Goal: Task Accomplishment & Management: Use online tool/utility

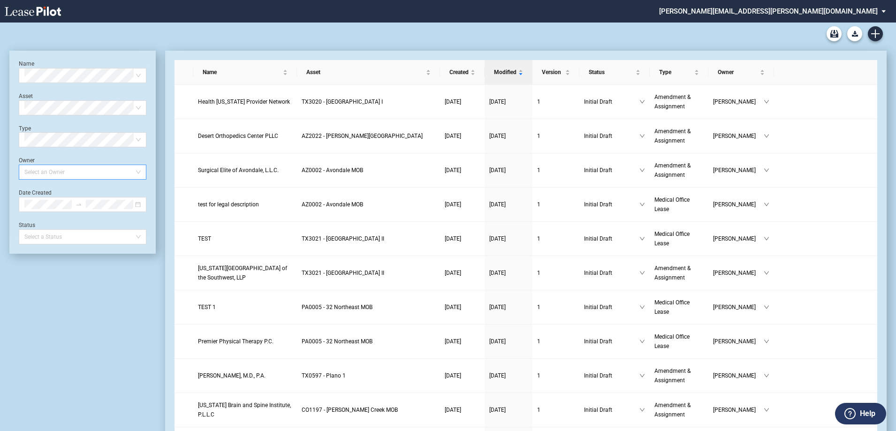
click at [84, 174] on div at bounding box center [78, 172] width 115 height 13
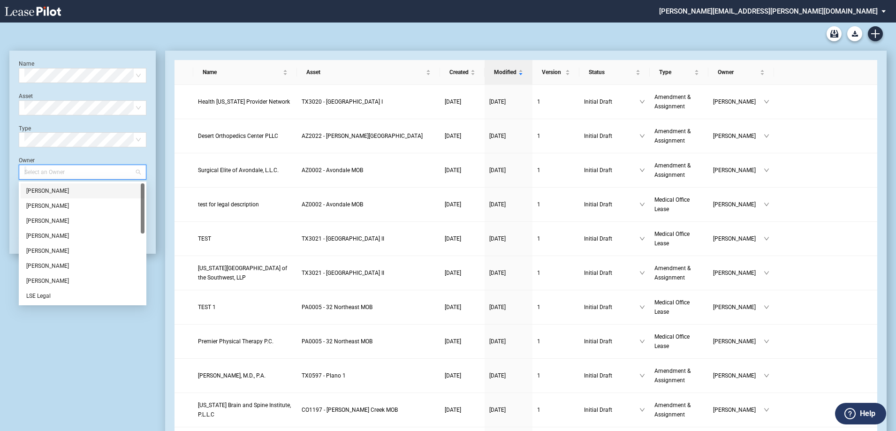
click at [73, 192] on div "Anastasia Weston" at bounding box center [82, 190] width 113 height 9
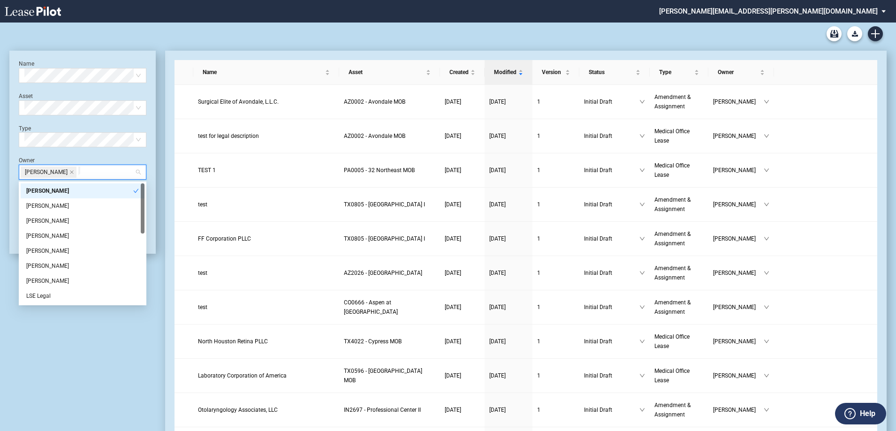
click at [583, 25] on div "Medical Office Lease Blank Form Medical Office Amendment Blank Form Medical Off…" at bounding box center [447, 34] width 877 height 23
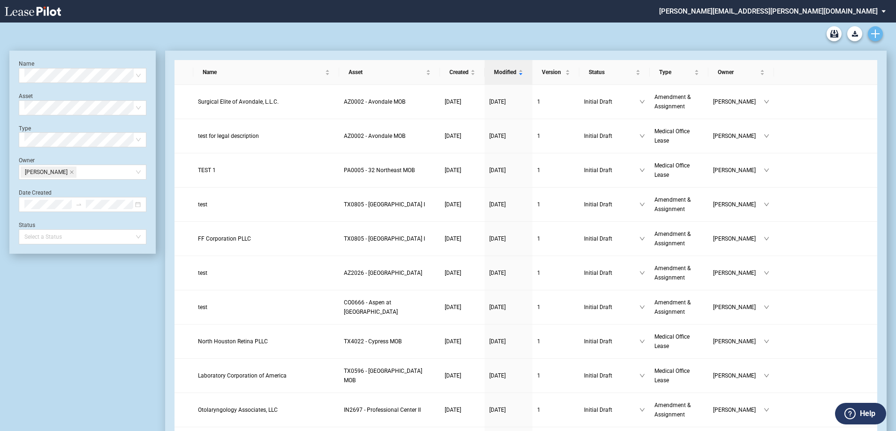
click at [873, 29] on link "Create new document" at bounding box center [875, 33] width 15 height 15
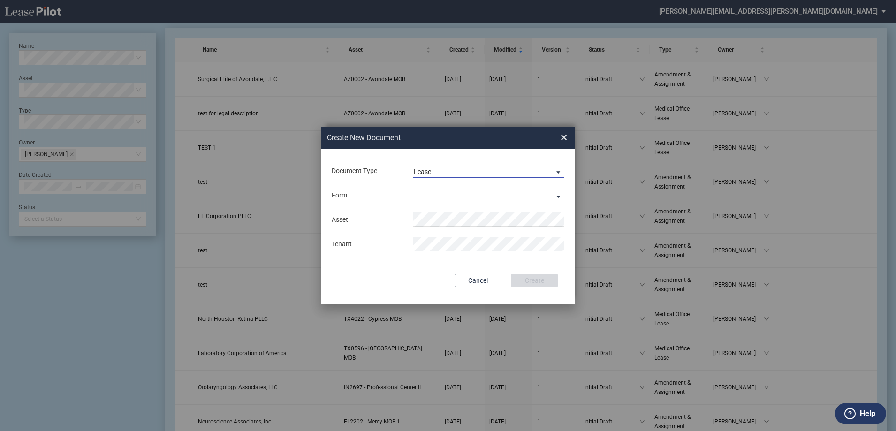
click at [447, 170] on span "Lease" at bounding box center [481, 171] width 135 height 9
click at [437, 192] on div "Amendment" at bounding box center [434, 194] width 40 height 10
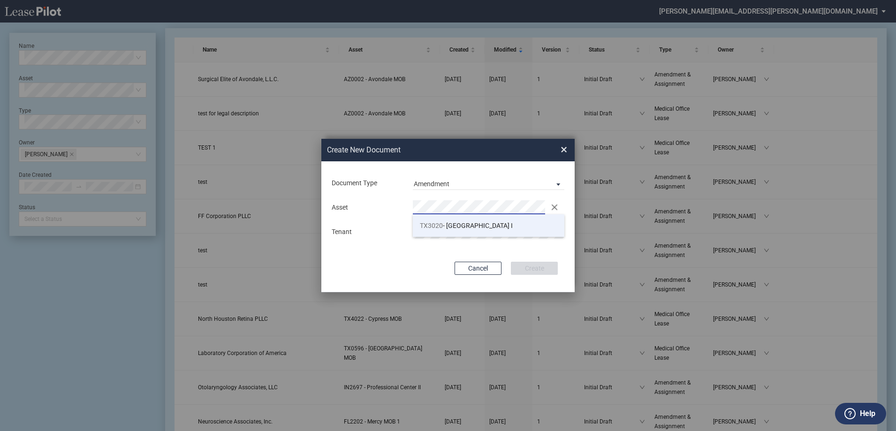
click at [442, 215] on li "TX3020 - Centennial Medical Pavilion I" at bounding box center [488, 225] width 151 height 23
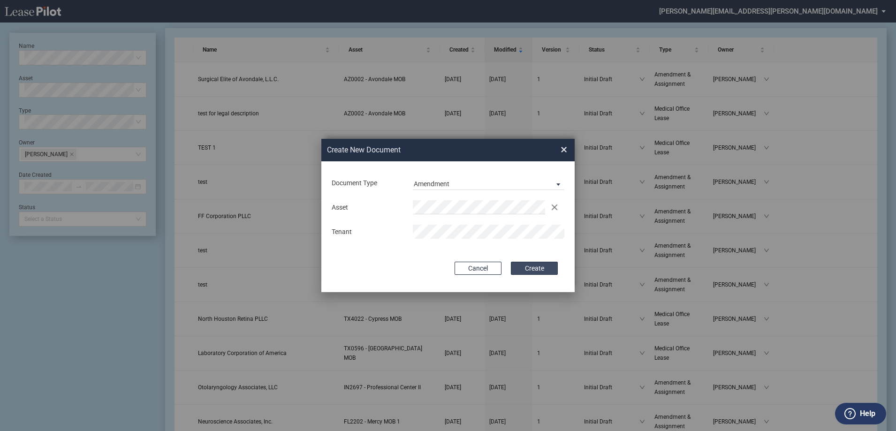
click at [531, 263] on button "Create" at bounding box center [534, 268] width 47 height 13
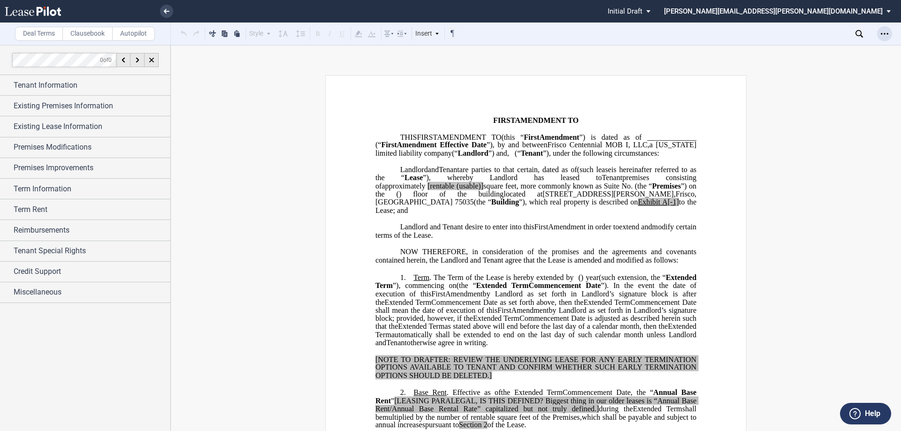
click at [890, 34] on div "Open Lease options menu" at bounding box center [884, 33] width 15 height 15
click at [863, 46] on div "Download" at bounding box center [825, 50] width 131 height 13
click at [166, 412] on div at bounding box center [85, 238] width 170 height 386
click at [736, 73] on div "Deal Terms Clausebook Autopilot Style Normal 8pt 9pt 10pt 10.5pt 11pt 12pt 14pt…" at bounding box center [450, 238] width 901 height 386
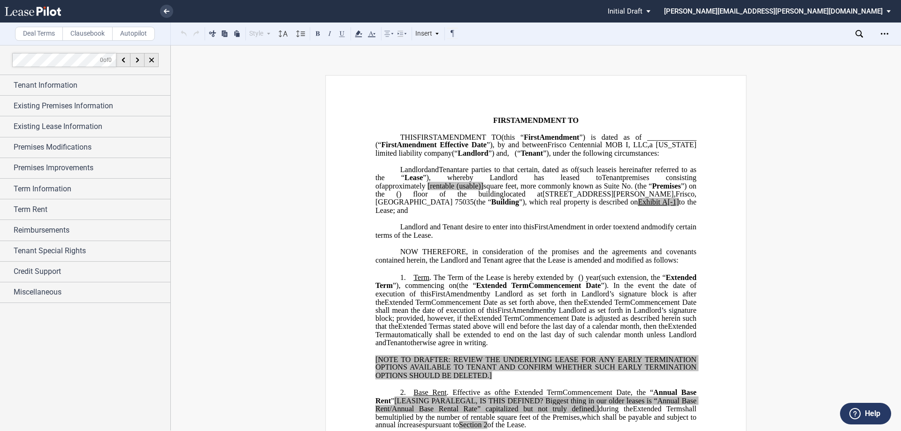
scroll to position [47, 0]
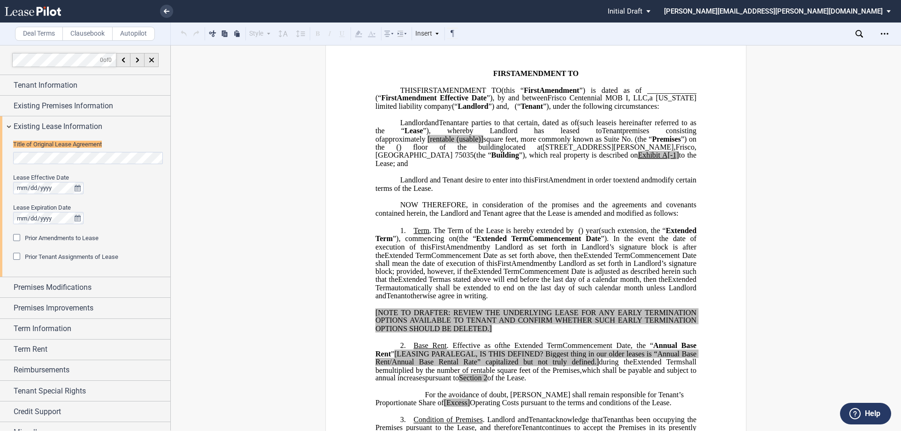
click at [0, 155] on div "Title of Original Lease Agreement Lease Effective Date Lease Expiration Date Pr…" at bounding box center [85, 207] width 170 height 140
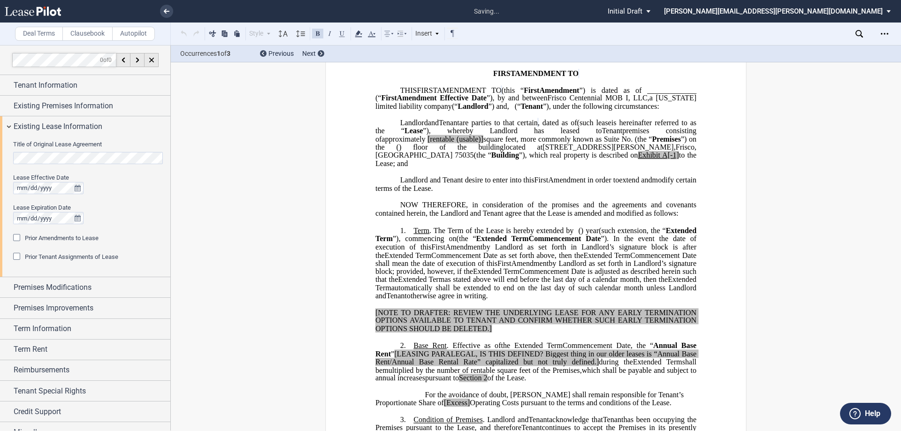
click at [0, 159] on div "Title of Original Lease Agreement Lease Effective Date Lease Expiration Date Pr…" at bounding box center [85, 207] width 170 height 140
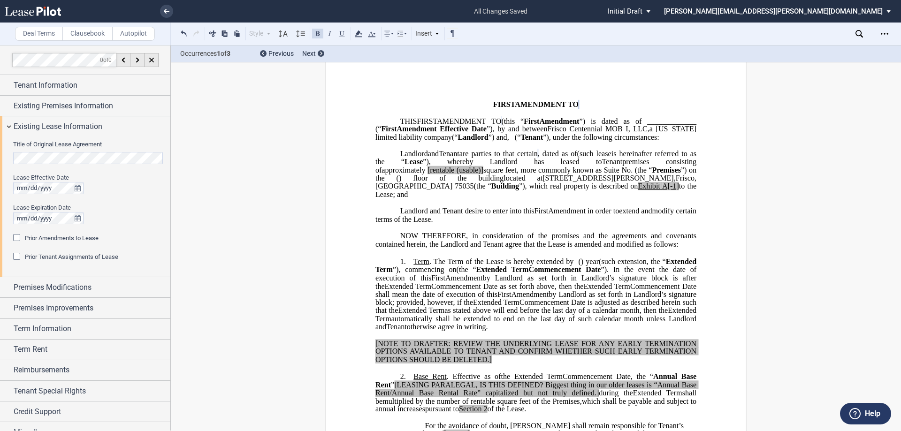
scroll to position [0, 0]
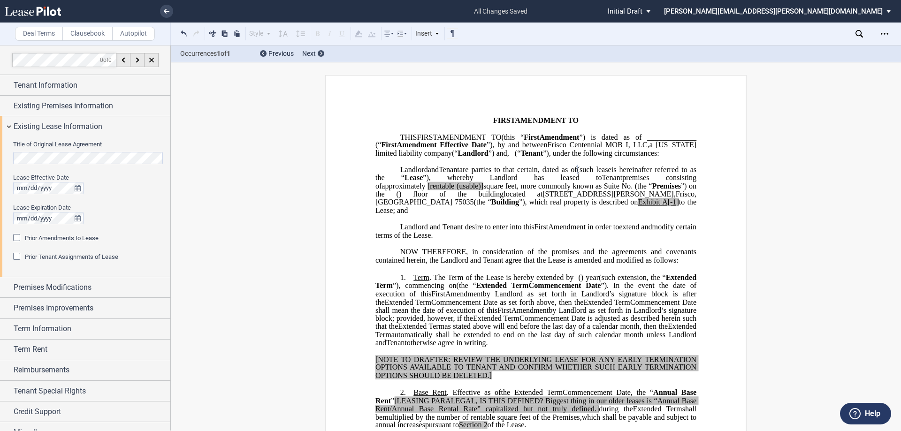
drag, startPoint x: 409, startPoint y: 185, endPoint x: 419, endPoint y: 183, distance: 9.9
click at [409, 182] on span "is hereinafter referred to as the “" at bounding box center [536, 173] width 323 height 16
click at [428, 174] on span "and" at bounding box center [433, 169] width 11 height 8
click at [550, 174] on span "are parties to that certain" at bounding box center [582, 169] width 76 height 8
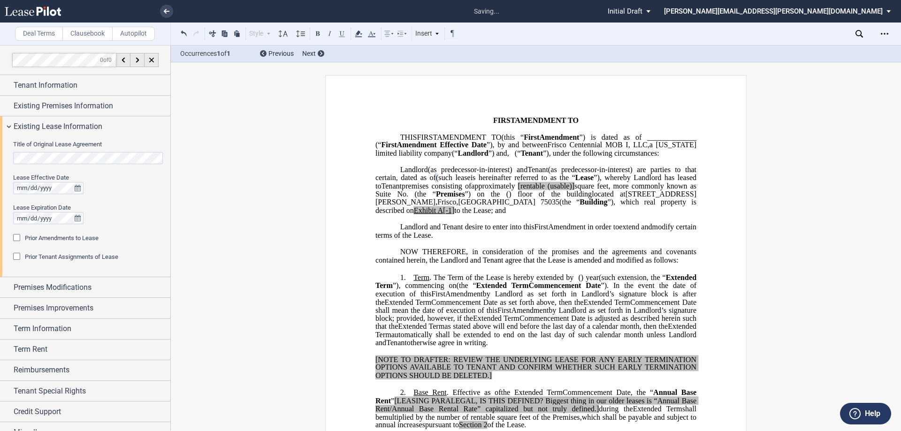
click at [471, 190] on span "premises consisting of" at bounding box center [435, 186] width 69 height 8
click at [81, 235] on span "Prior Amendments to Lease" at bounding box center [62, 238] width 74 height 7
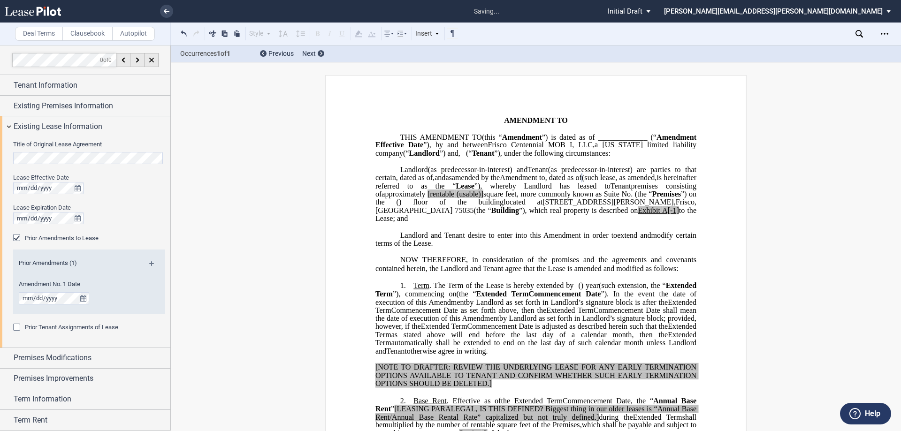
click at [150, 263] on md-icon at bounding box center [155, 266] width 13 height 11
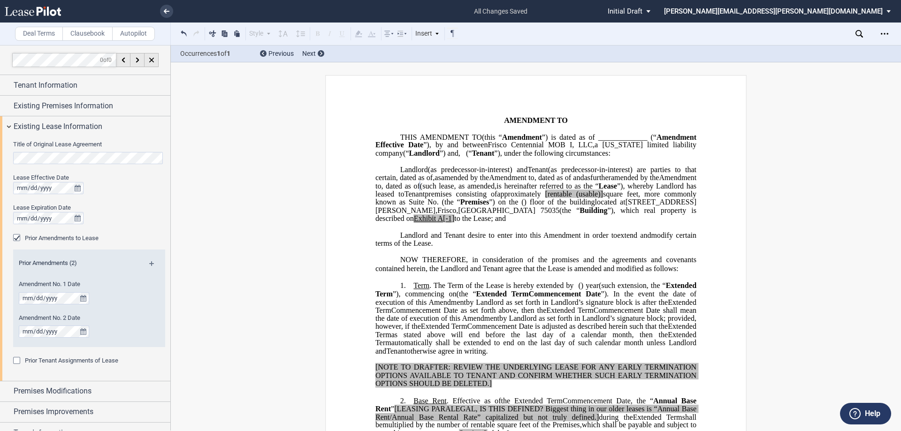
click at [113, 363] on span "Prior Tenant Assignments of Lease" at bounding box center [71, 360] width 93 height 7
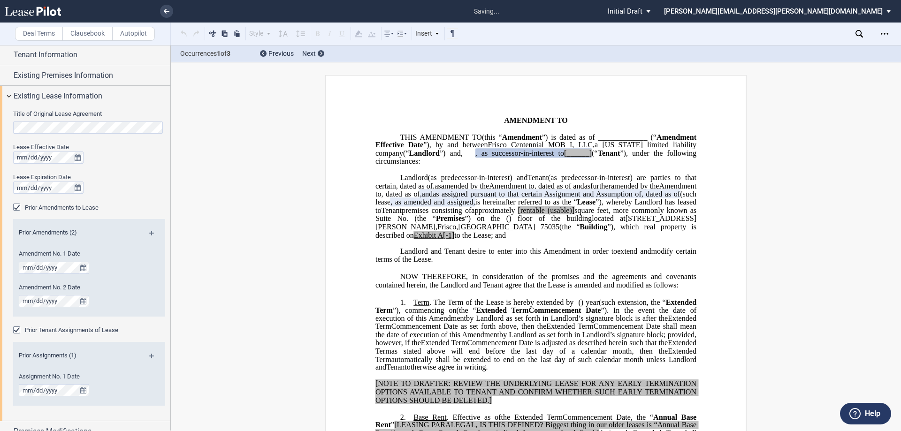
scroll to position [47, 0]
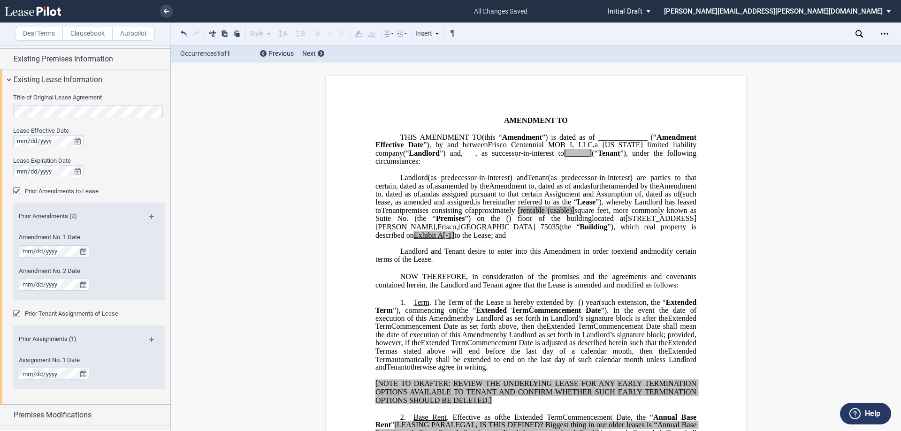
click at [150, 340] on md-icon at bounding box center [155, 342] width 13 height 11
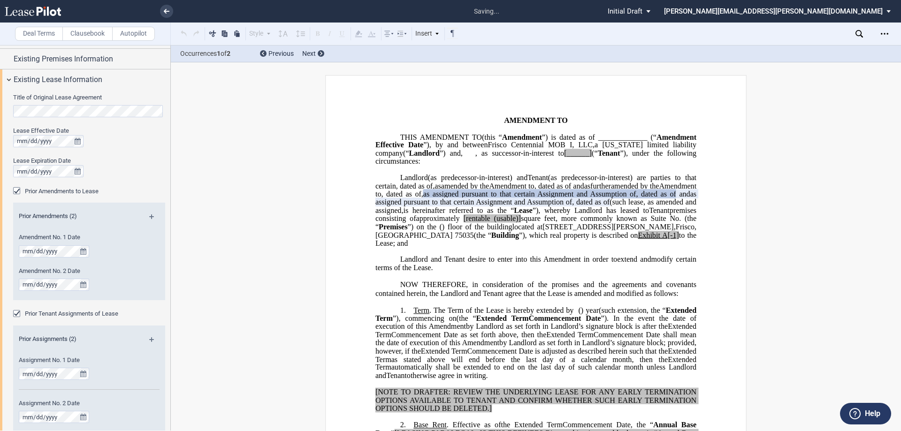
scroll to position [94, 0]
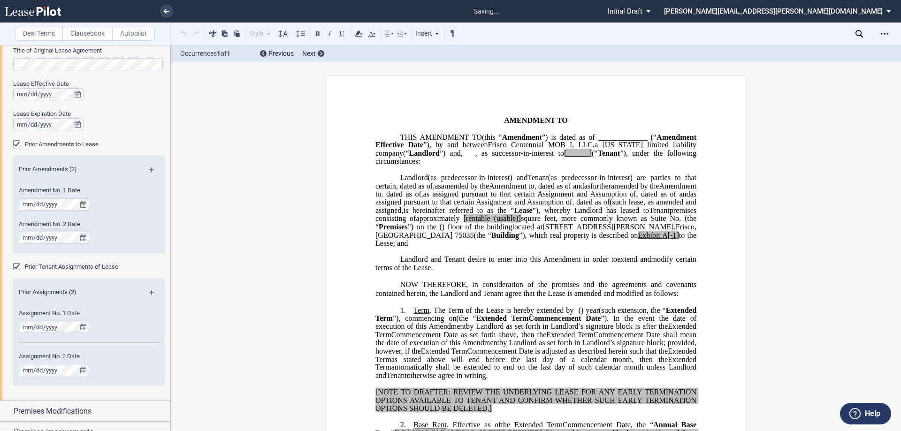
click at [649, 215] on span "Tenant" at bounding box center [659, 210] width 21 height 8
click at [585, 223] on span "square feet, more commonly known as Suite No." at bounding box center [601, 218] width 160 height 8
click at [585, 198] on span "as assigned pursuant to that certain Assignment and Assumption of" at bounding box center [529, 194] width 213 height 8
click at [611, 190] on span "amended by the" at bounding box center [635, 186] width 48 height 8
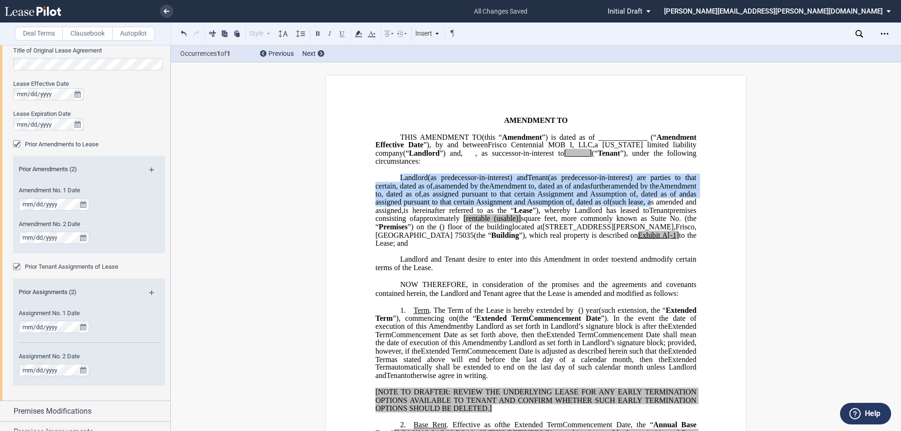
drag, startPoint x: 398, startPoint y: 178, endPoint x: 618, endPoint y: 222, distance: 224.3
click at [618, 222] on p "Frisco Centennial MOB I, LLC , a [US_STATE] limited liability company (“ Landlo…" at bounding box center [535, 211] width 321 height 74
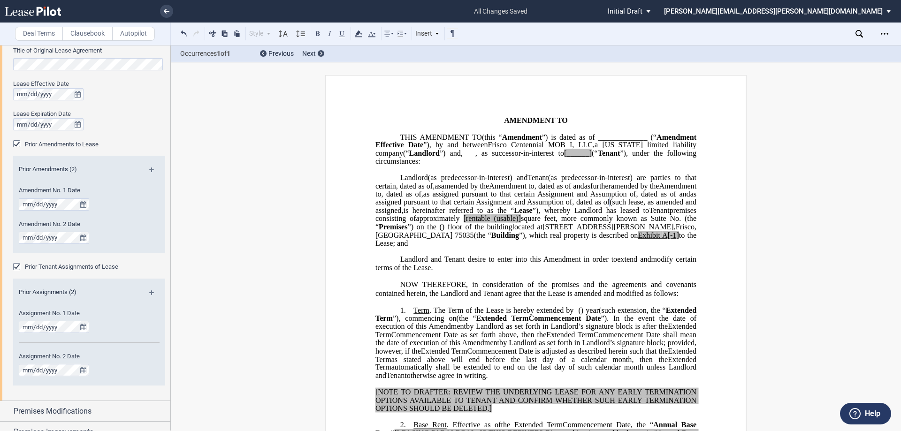
click at [554, 215] on span "”), whereby Landlord has leased to" at bounding box center [590, 210] width 116 height 8
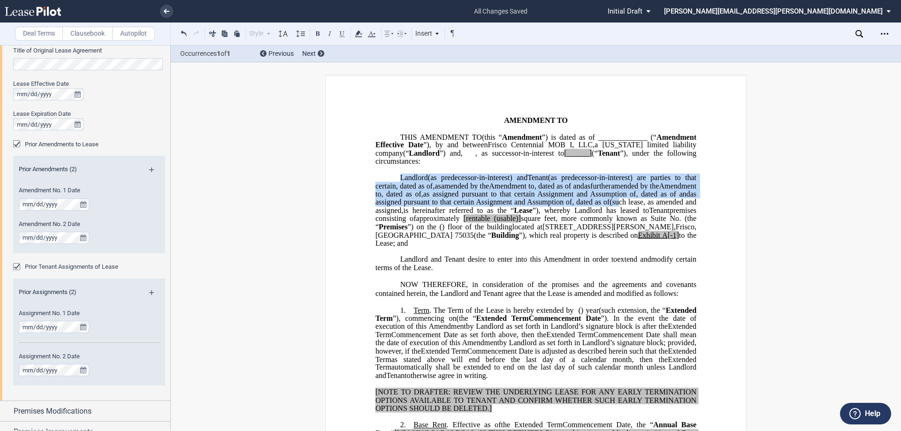
drag, startPoint x: 397, startPoint y: 175, endPoint x: 582, endPoint y: 220, distance: 190.1
click at [582, 220] on p "Frisco Centennial MOB I, LLC , a [US_STATE] limited liability company (“ Landlo…" at bounding box center [535, 211] width 321 height 74
click at [364, 31] on div "Style Normal 8pt 9pt 10pt 10.5pt 11pt 12pt 14pt 16pt Normal 1 1.15 1.5 2 3 No C…" at bounding box center [318, 34] width 280 height 12
click at [363, 37] on icon at bounding box center [358, 33] width 11 height 11
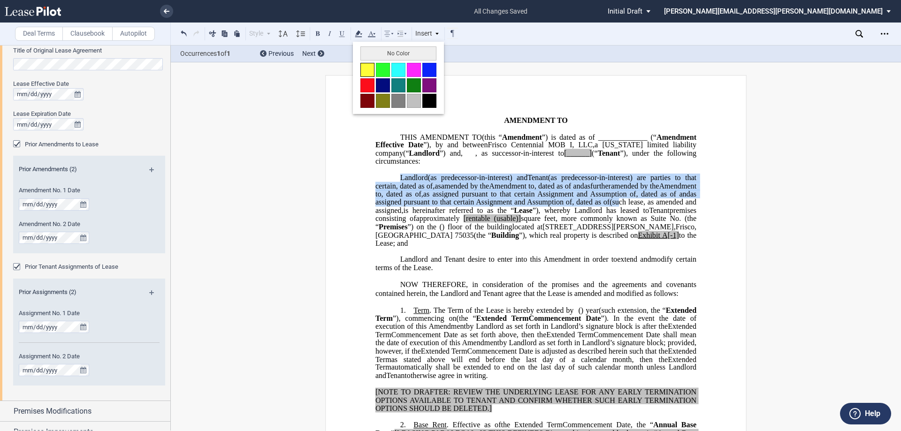
click at [372, 70] on button at bounding box center [367, 70] width 14 height 14
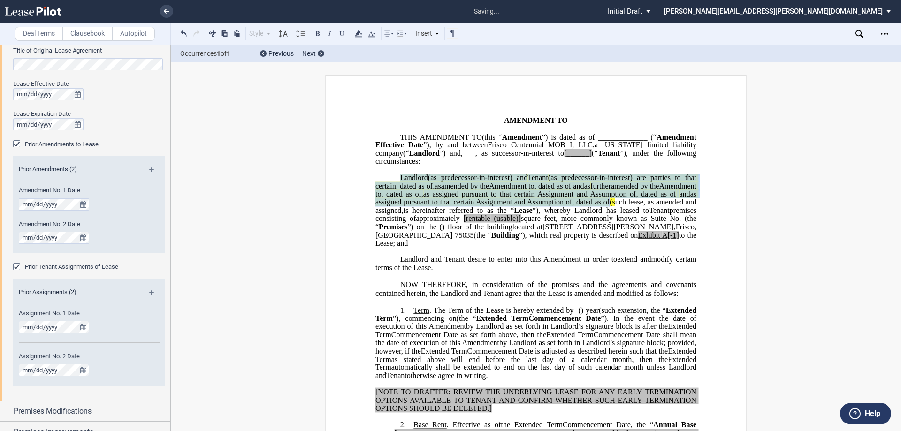
click at [616, 272] on p "Landlord and Tenant desire to enter into this ﻿ ﻿ First Amendment in order to e…" at bounding box center [535, 264] width 321 height 16
click at [586, 256] on p "﻿" at bounding box center [535, 252] width 321 height 8
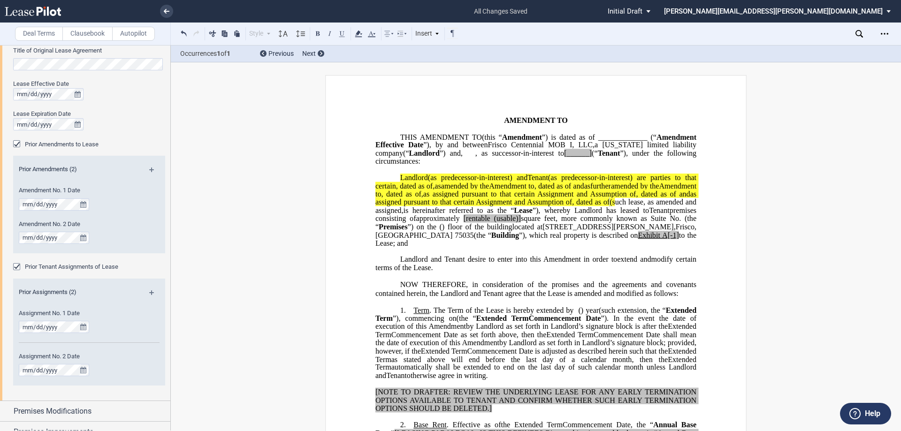
click at [662, 239] on span "A[-1]" at bounding box center [670, 235] width 17 height 8
click at [672, 239] on span "A" at bounding box center [675, 235] width 6 height 8
drag, startPoint x: 570, startPoint y: 250, endPoint x: 536, endPoint y: 248, distance: 34.7
click at [536, 247] on span "located at [STREET_ADDRESS][PERSON_NAME] (the “ Building ”), which real propert…" at bounding box center [536, 234] width 323 height 24
click at [358, 35] on icon at bounding box center [358, 33] width 11 height 11
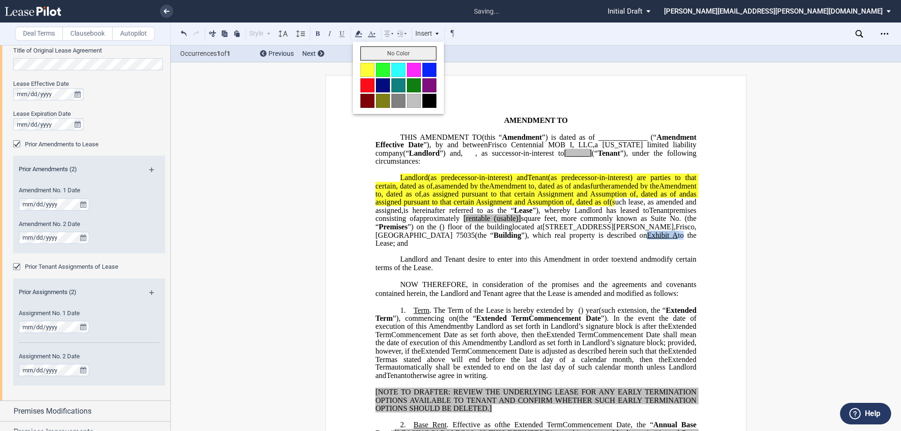
click at [370, 51] on button "No Color" at bounding box center [398, 53] width 76 height 14
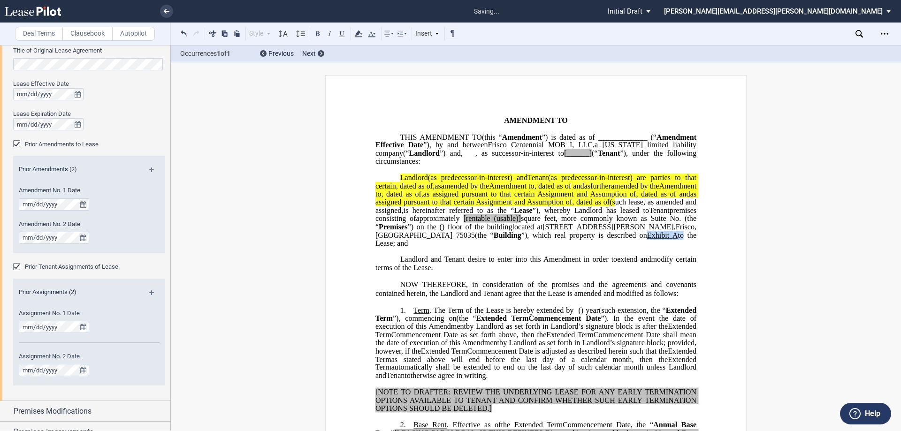
click at [581, 223] on span "square feet, more commonly known as Suite No." at bounding box center [601, 218] width 160 height 8
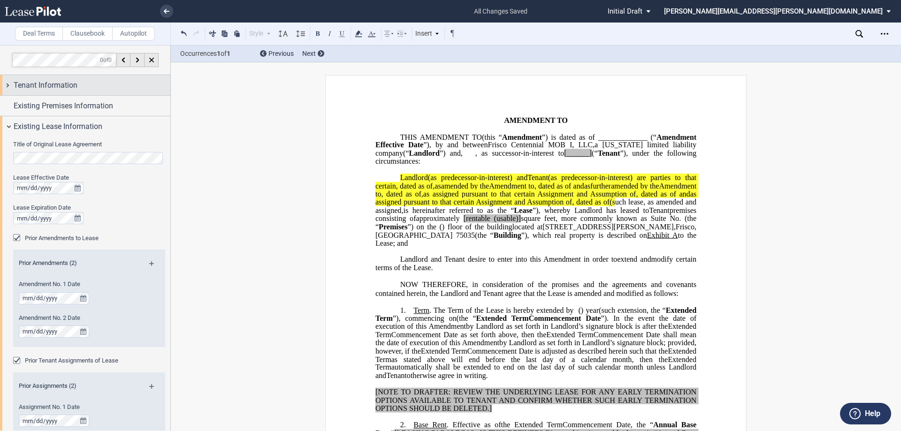
click at [71, 93] on div "Tenant Information" at bounding box center [85, 85] width 170 height 20
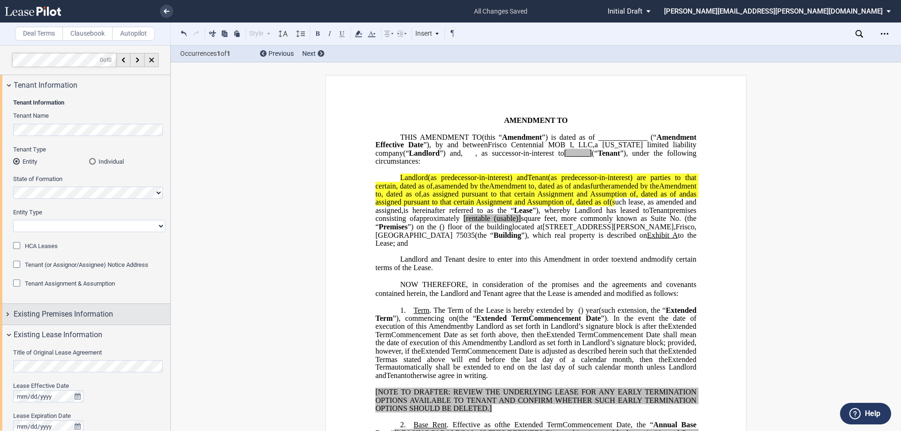
click at [75, 316] on span "Existing Premises Information" at bounding box center [63, 314] width 99 height 11
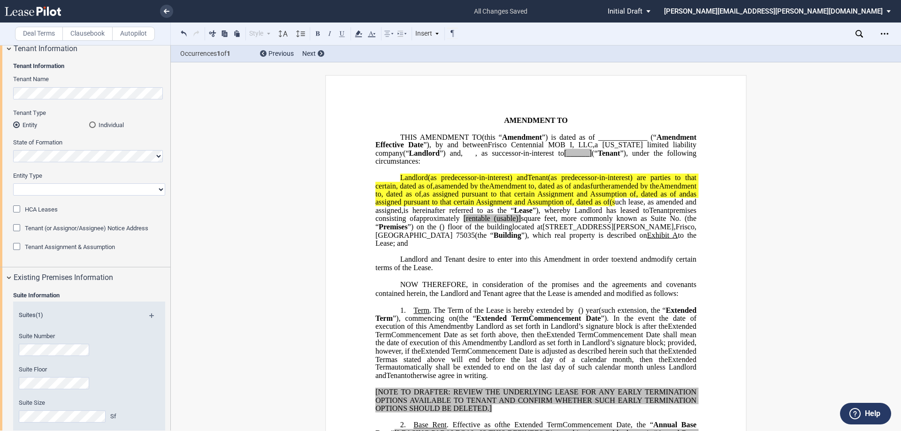
scroll to position [94, 0]
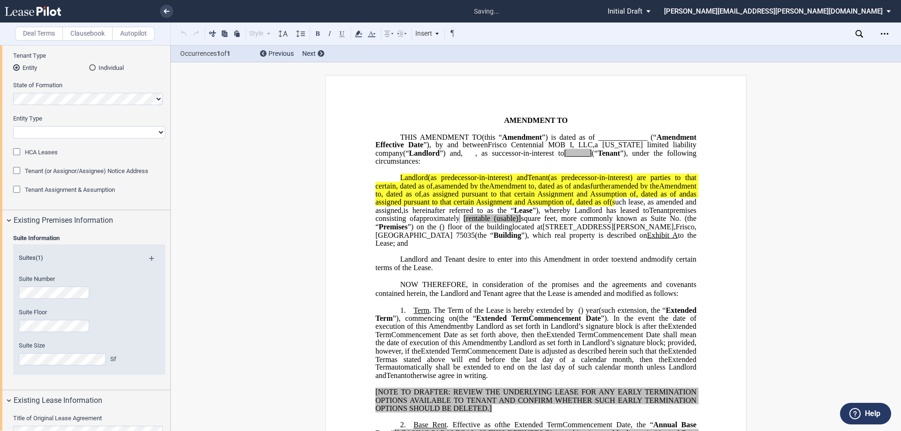
drag, startPoint x: 436, startPoint y: 264, endPoint x: 438, endPoint y: 249, distance: 14.6
click at [436, 263] on span "Landlord and Tenant desire to enter into this" at bounding box center [470, 259] width 141 height 8
click at [463, 223] on span "[rentable" at bounding box center [476, 218] width 27 height 8
drag, startPoint x: 499, startPoint y: 235, endPoint x: 465, endPoint y: 235, distance: 33.3
click at [465, 231] on span "approximately ﻿ ﻿ rentable (usable)] square feet, more commonly known as Suite …" at bounding box center [536, 222] width 323 height 16
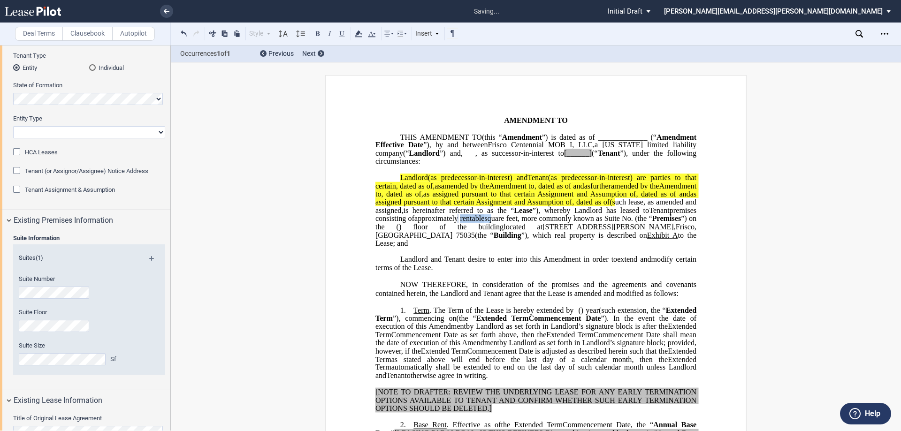
drag, startPoint x: 467, startPoint y: 234, endPoint x: 437, endPoint y: 234, distance: 29.6
click at [437, 231] on span "approximately ﻿ ﻿ rentable square feet, more commonly known as Suite No. ﻿ ﻿ (t…" at bounding box center [536, 222] width 323 height 16
click at [356, 30] on icon at bounding box center [358, 33] width 11 height 11
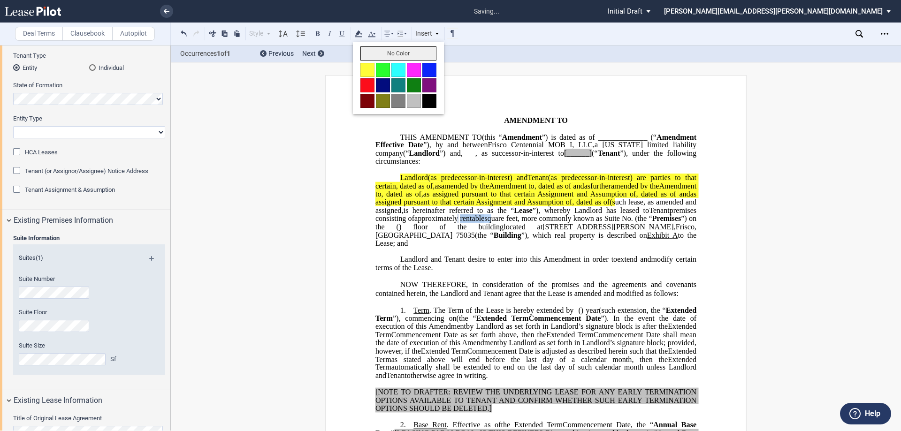
click at [384, 56] on button "No Color" at bounding box center [398, 53] width 76 height 14
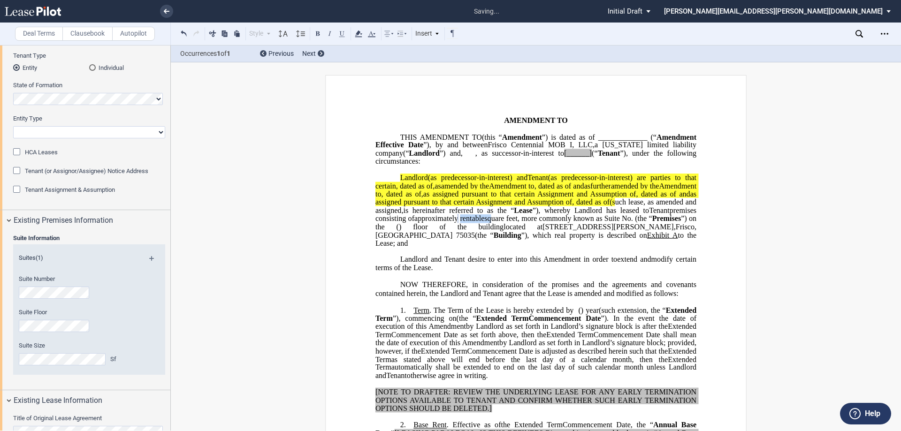
click at [498, 223] on span "square feet, more commonly known as Suite No." at bounding box center [558, 218] width 149 height 8
click at [60, 215] on span "Existing Premises Information" at bounding box center [63, 220] width 99 height 11
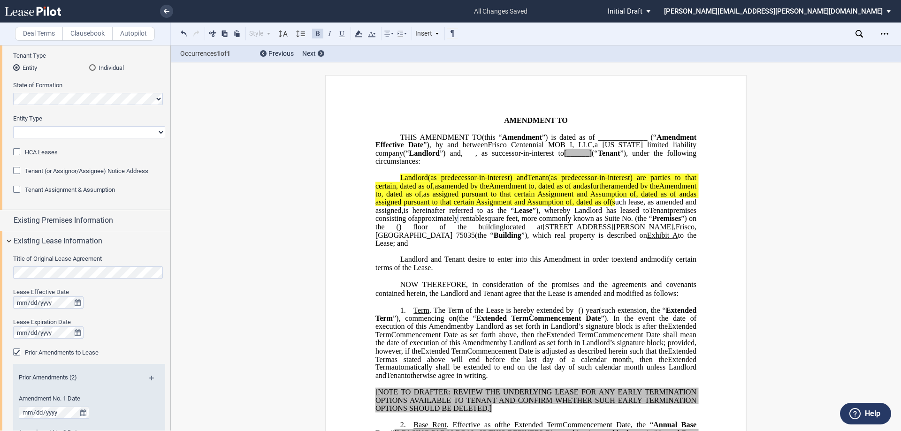
click at [440, 134] on span "AMENDMENT TO" at bounding box center [451, 137] width 62 height 8
click at [579, 135] on span "Amendment" at bounding box center [559, 137] width 40 height 8
click at [579, 137] on span "Amendment" at bounding box center [559, 137] width 40 height 8
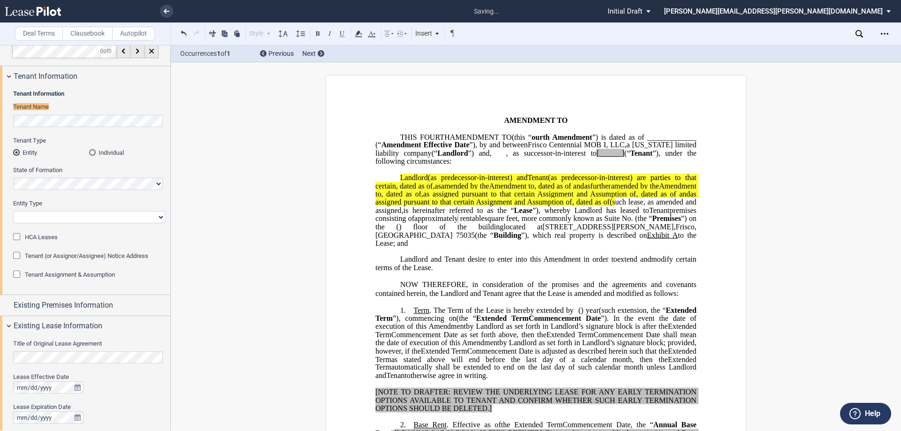
scroll to position [0, 0]
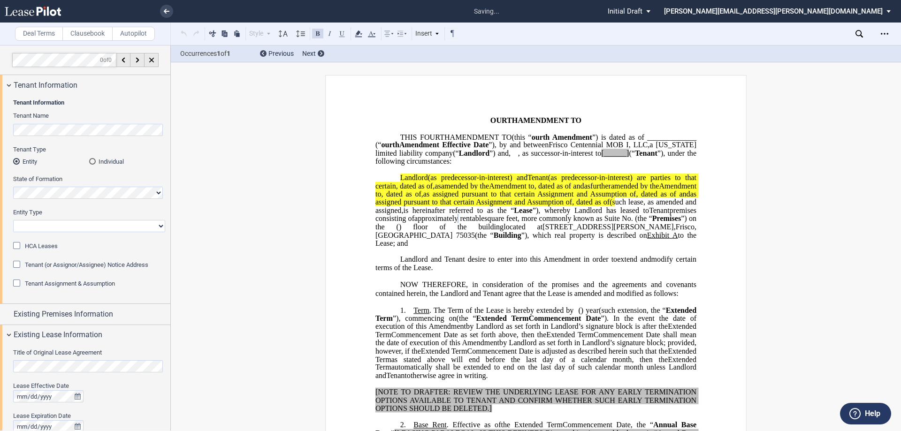
click at [558, 264] on span "Amendment in order to" at bounding box center [580, 259] width 74 height 8
click at [180, 33] on button at bounding box center [183, 33] width 11 height 11
click at [180, 33] on div "Style Normal 8pt 9pt 10pt 10.5pt 11pt 12pt 14pt 16pt Normal 1 1.15 1.5 2 3 No C…" at bounding box center [318, 34] width 280 height 12
click at [180, 33] on button at bounding box center [183, 33] width 11 height 11
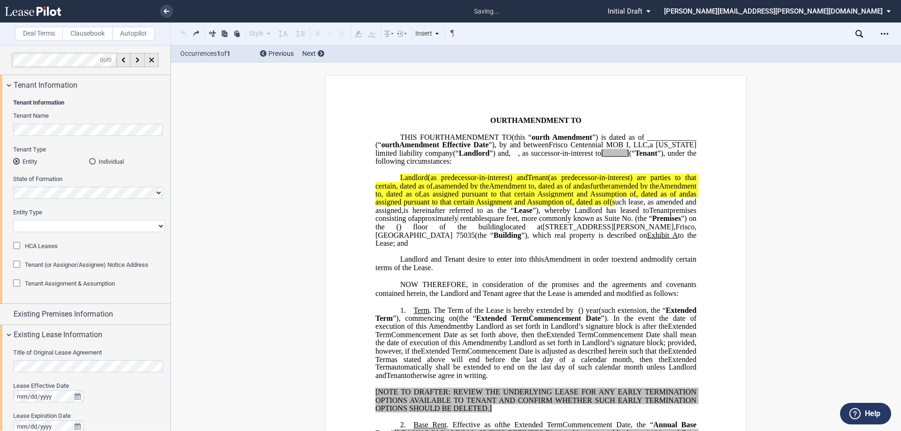
click at [180, 33] on button at bounding box center [183, 33] width 11 height 11
click at [180, 33] on div "Style Normal 8pt 9pt 10pt 10.5pt 11pt 12pt 14pt 16pt Normal 1 1.15 1.5 2 3 No C…" at bounding box center [318, 34] width 280 height 12
click at [180, 33] on button at bounding box center [183, 33] width 11 height 11
click at [180, 33] on div "Style Normal 8pt 9pt 10pt 10.5pt 11pt 12pt 14pt 16pt Normal 1 1.15 1.5 2 3 No C…" at bounding box center [318, 34] width 280 height 12
click at [180, 33] on button at bounding box center [183, 33] width 11 height 11
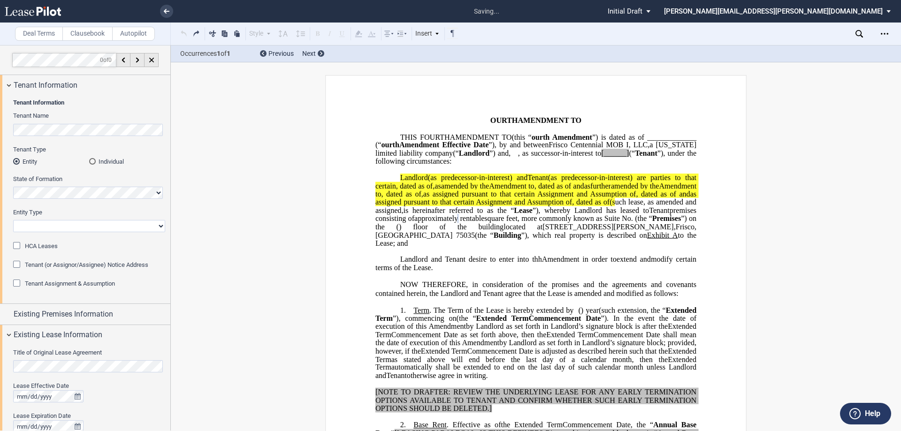
click at [180, 33] on div "Style Normal 8pt 9pt 10pt 10.5pt 11pt 12pt 14pt 16pt Normal 1 1.15 1.5 2 3 No C…" at bounding box center [318, 34] width 280 height 12
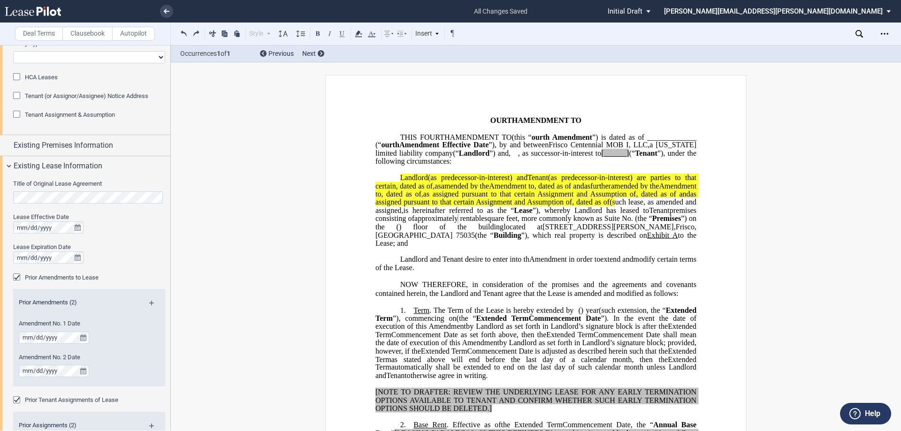
scroll to position [281, 0]
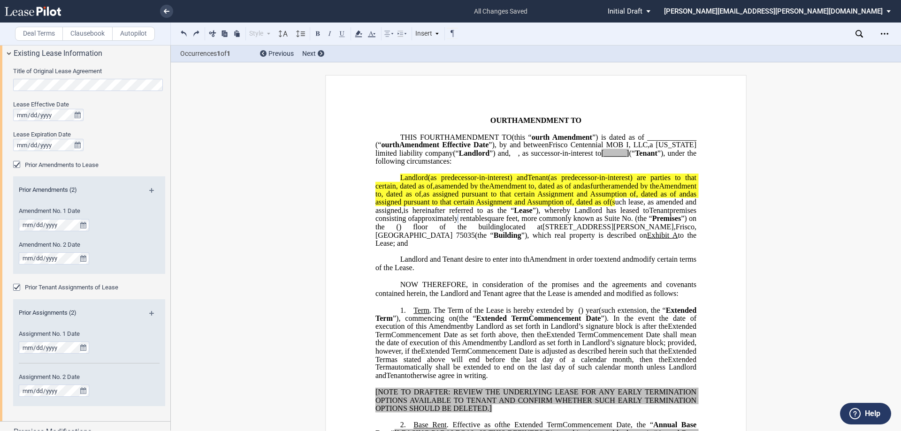
click at [150, 189] on md-icon at bounding box center [155, 193] width 13 height 11
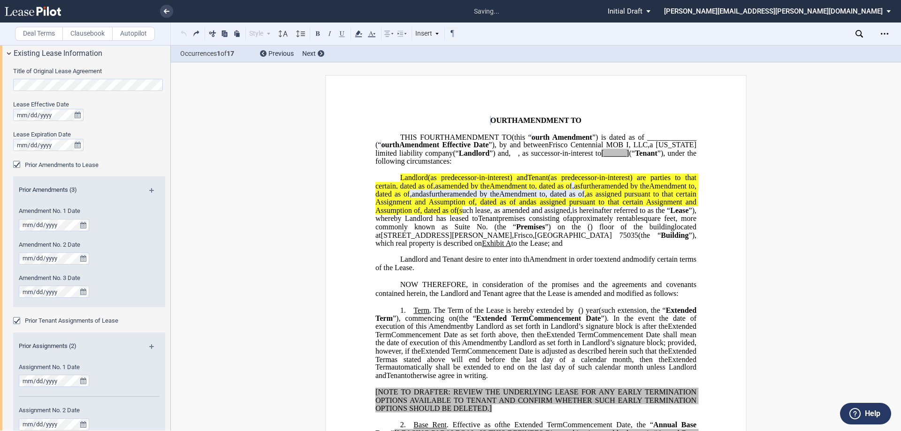
click at [496, 120] on span "﻿URTH" at bounding box center [507, 120] width 22 height 8
click at [517, 121] on span "AMENDMENT TO" at bounding box center [549, 120] width 64 height 8
click at [592, 136] on span "ourth Amendment" at bounding box center [561, 137] width 61 height 8
click at [488, 144] on span "Amendment Effective Date" at bounding box center [443, 145] width 89 height 8
click at [535, 264] on span "Amendment in order to" at bounding box center [564, 259] width 71 height 8
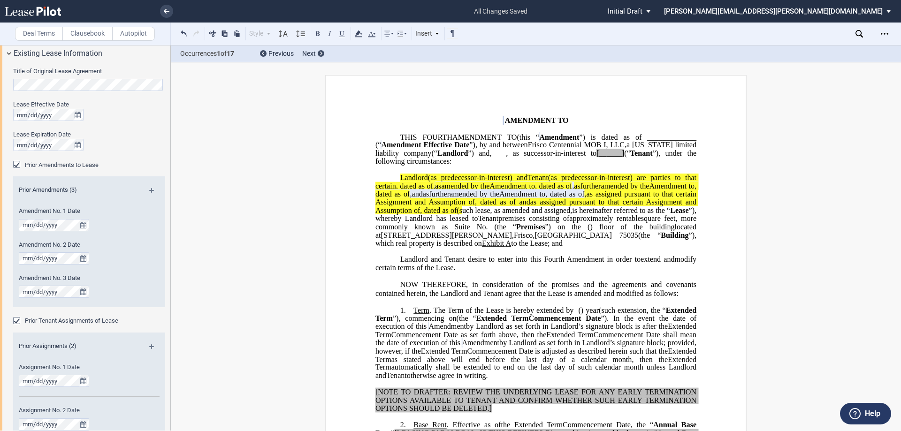
click at [598, 314] on span ") year" at bounding box center [590, 310] width 18 height 8
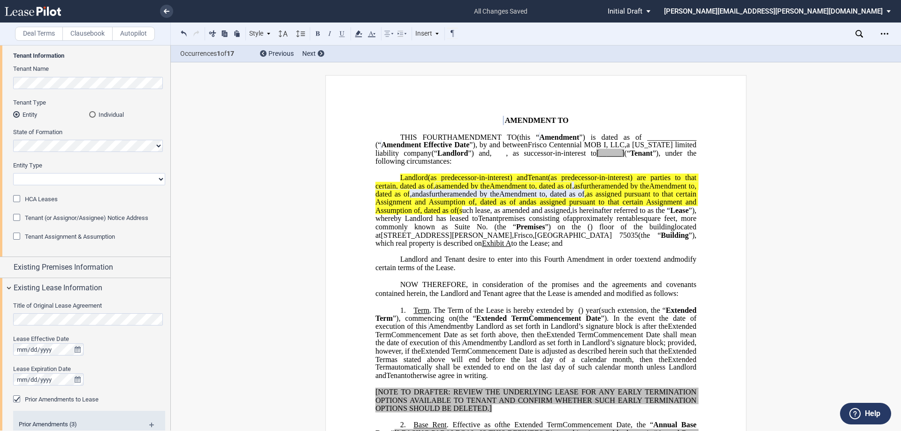
scroll to position [0, 0]
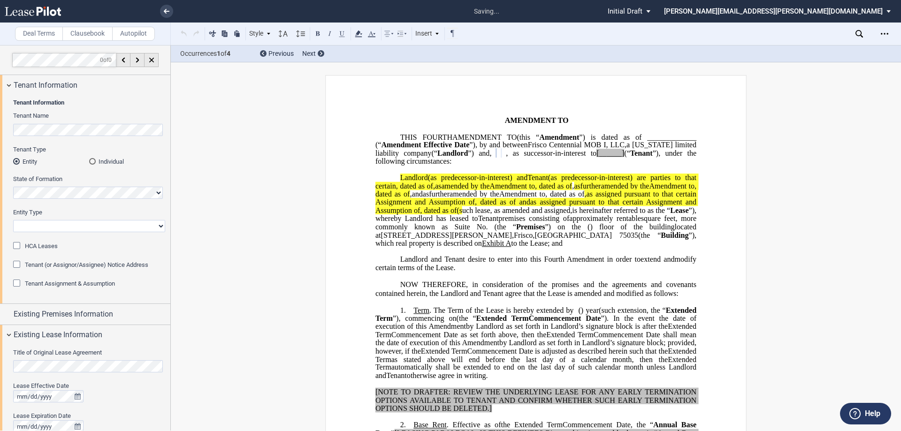
click at [56, 227] on select "Corporation Limited Liability Company General Partnership Limited Partnership O…" at bounding box center [89, 226] width 152 height 12
click at [13, 220] on select "Corporation Limited Liability Company General Partnership Limited Partnership O…" at bounding box center [89, 226] width 152 height 12
click at [491, 158] on span "﻿ ﻿ ﻿ ﻿ ﻿ ﻿" at bounding box center [498, 153] width 15 height 8
click at [120, 224] on select "Corporation Limited Liability Company General Partnership Limited Partnership O…" at bounding box center [89, 226] width 152 height 12
select select "Other"
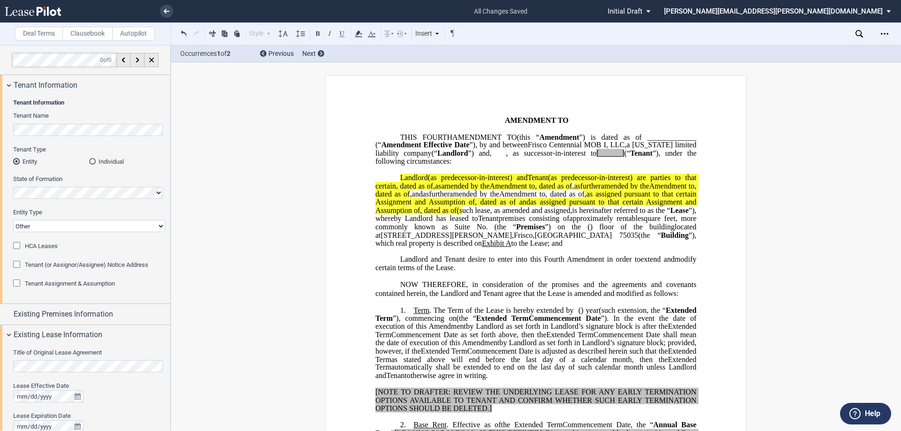
click at [13, 220] on select "Corporation Limited Liability Company General Partnership Limited Partnership O…" at bounding box center [89, 226] width 152 height 12
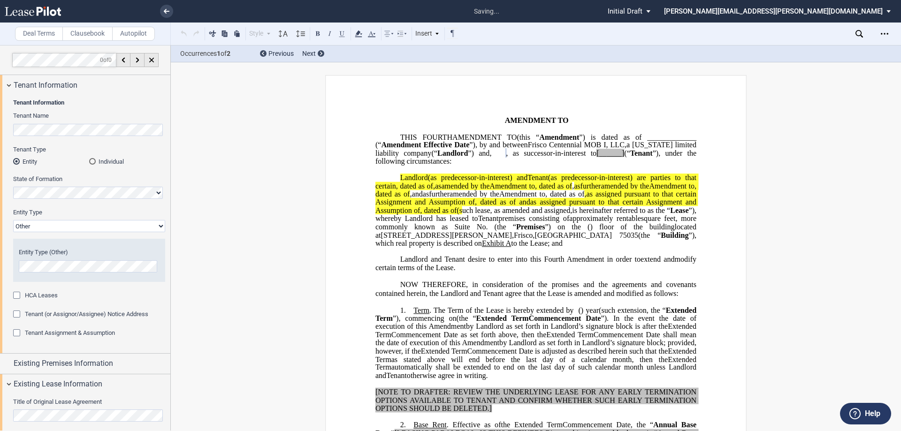
click at [590, 231] on span ") floor of the building" at bounding box center [632, 226] width 84 height 8
drag, startPoint x: 469, startPoint y: 160, endPoint x: 588, endPoint y: 162, distance: 119.1
click at [588, 162] on p "THIS ﻿ FOURTH FIRST AMENDMENT TO ﻿ ﻿ (this “ ﻿ ﻿ First Amendment ”) is dated as…" at bounding box center [535, 149] width 321 height 33
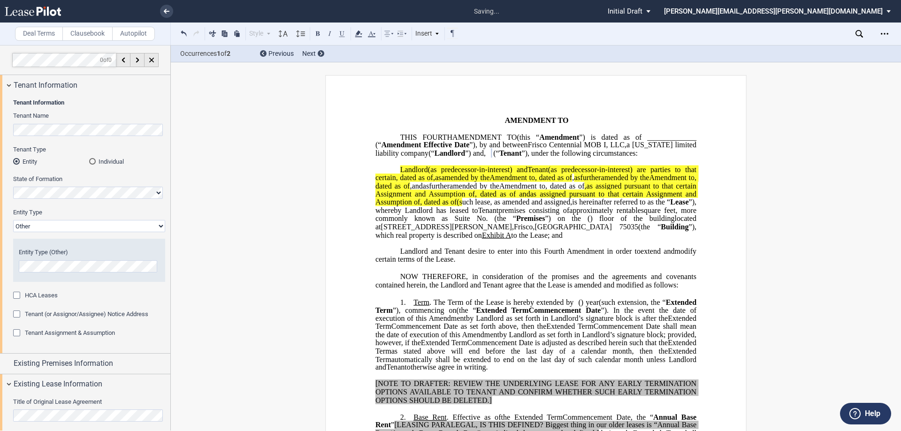
click at [642, 158] on p "THIS ﻿ FOURTH FIRST AMENDMENT TO ﻿ ﻿ (this “ ﻿ ﻿ First Amendment ”) is dated as…" at bounding box center [535, 145] width 321 height 24
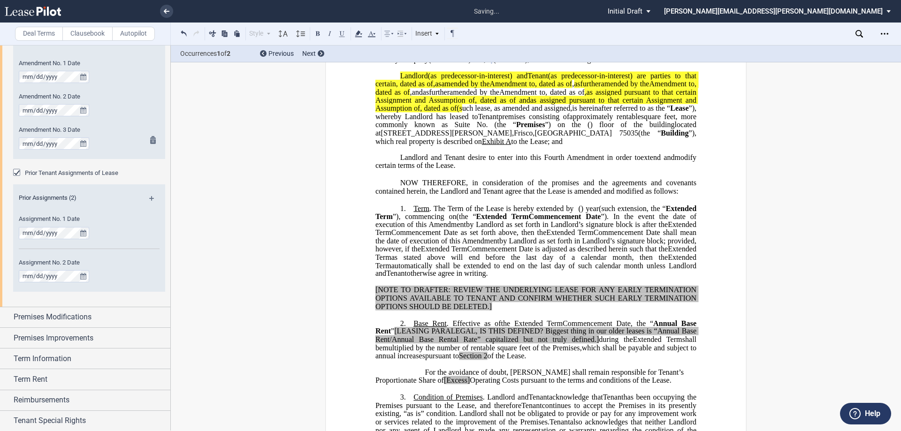
scroll to position [521, 0]
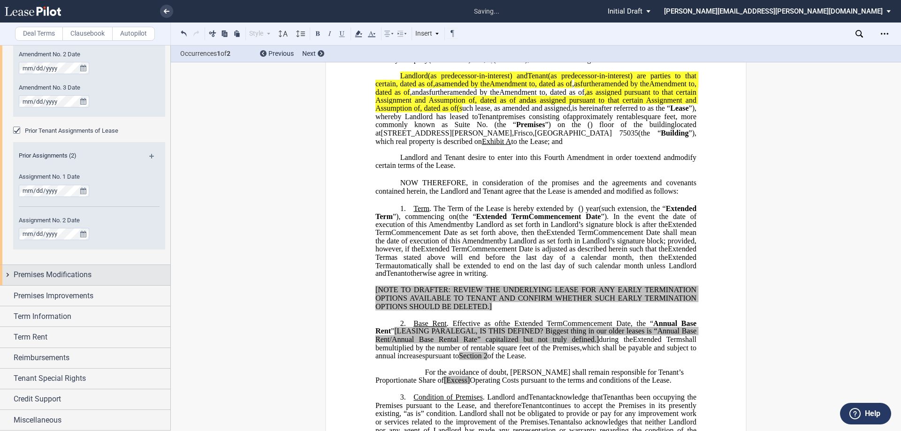
click at [95, 271] on div "Premises Modifications" at bounding box center [92, 274] width 157 height 11
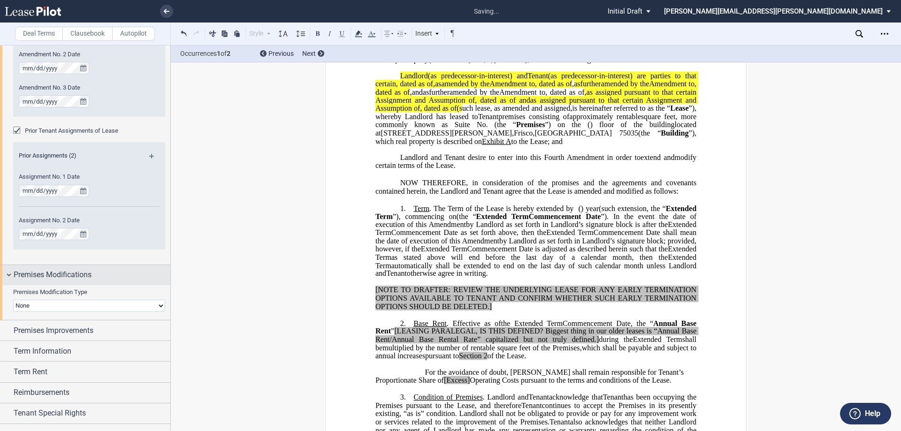
scroll to position [563, 0]
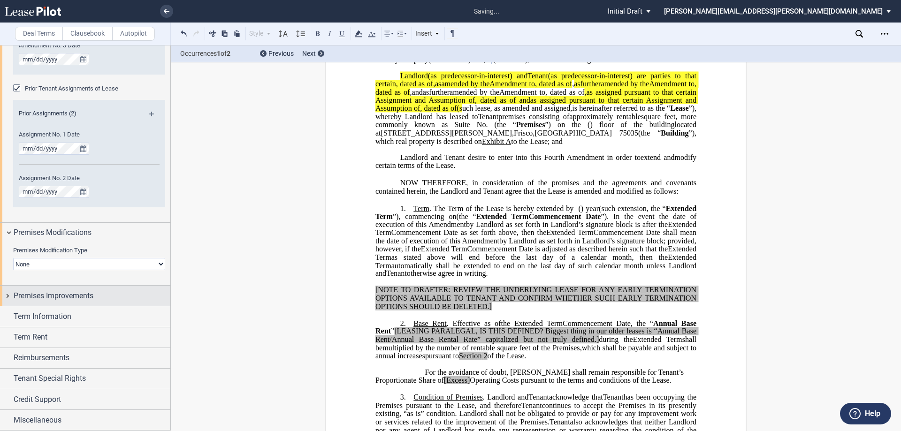
click at [83, 290] on span "Premises Improvements" at bounding box center [54, 295] width 80 height 11
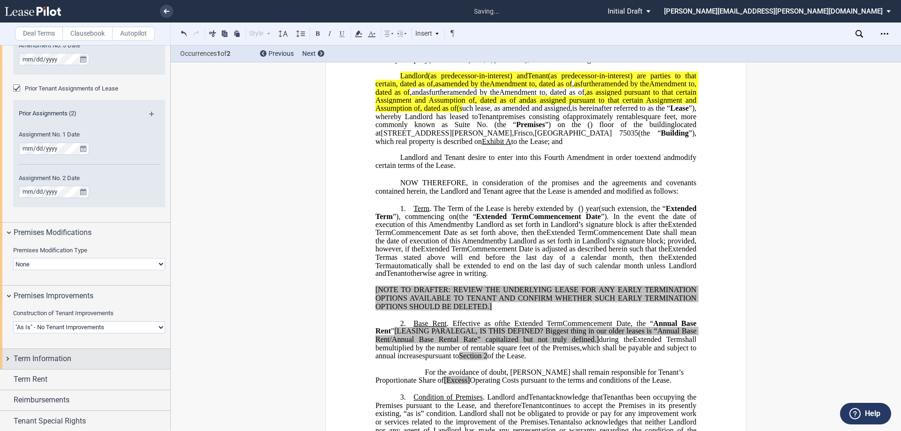
scroll to position [606, 0]
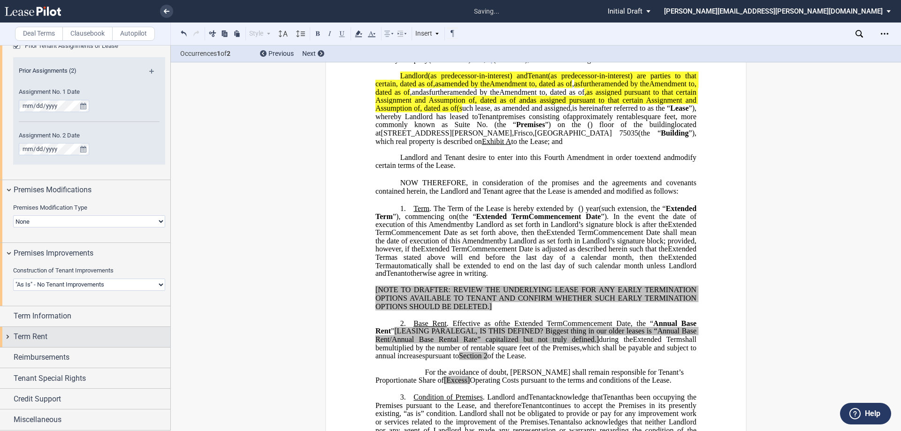
click at [55, 329] on div "Term Rent" at bounding box center [85, 337] width 170 height 20
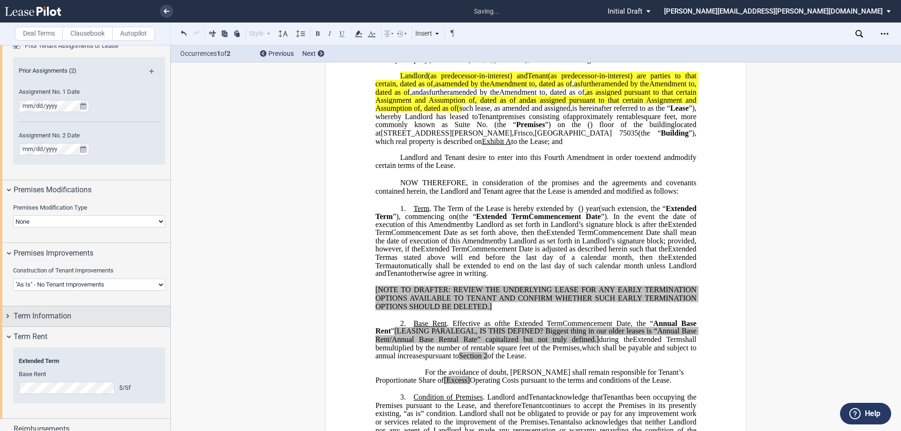
click at [67, 306] on div "Term Information" at bounding box center [85, 316] width 170 height 20
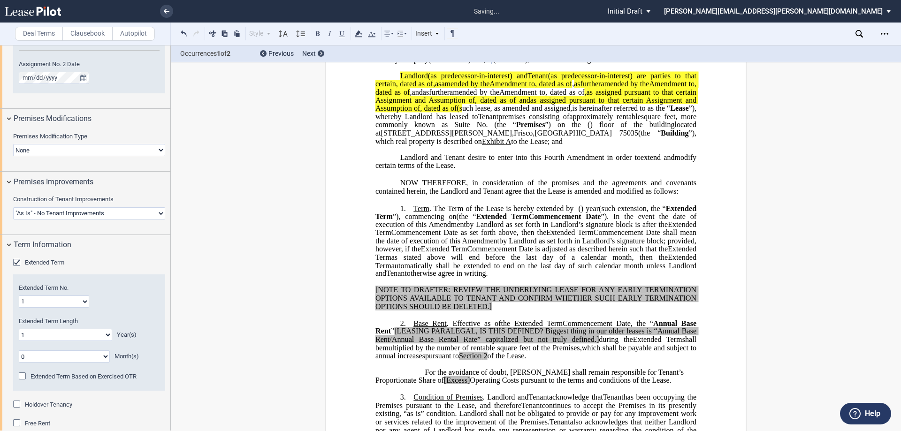
scroll to position [771, 0]
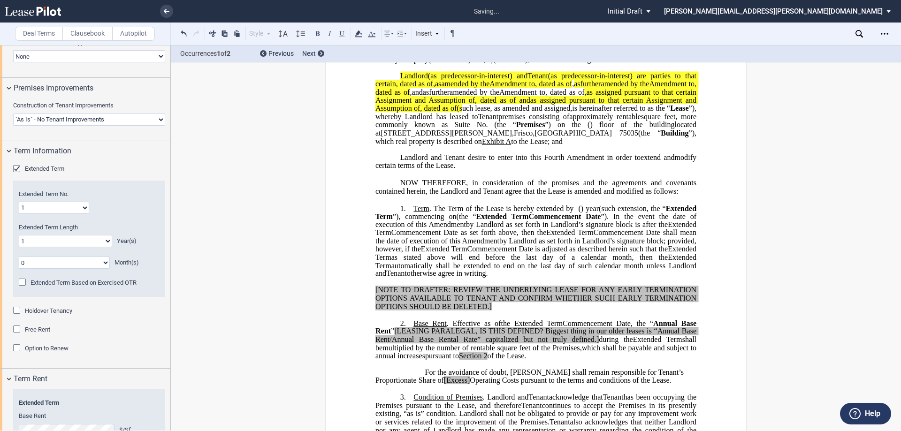
click at [79, 239] on select "0 1 2 3 4 5 6 7 8 9 10 11 12 13 14 15 16 17 18 19 20" at bounding box center [65, 241] width 93 height 12
select select "number:5"
click at [19, 235] on select "0 1 2 3 4 5 6 7 8 9 10 11 12 13 14 15 16 17 18 19 20" at bounding box center [65, 241] width 93 height 12
click at [546, 237] on span "Commencement Date as set forth above, then the" at bounding box center [468, 232] width 155 height 8
click at [66, 203] on select "1 2 3 4 5 6 7 8 9 10 11 12 13 14 15 16 17 18 19 20" at bounding box center [54, 208] width 70 height 12
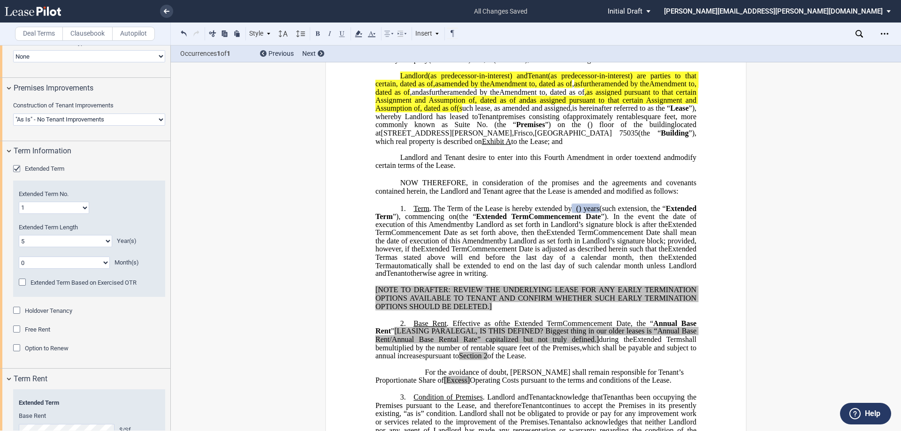
select select "number:2"
click at [19, 202] on select "1 2 3 4 5 6 7 8 9 10 11 12 13 14 15 16 17 18 19 20" at bounding box center [54, 208] width 70 height 12
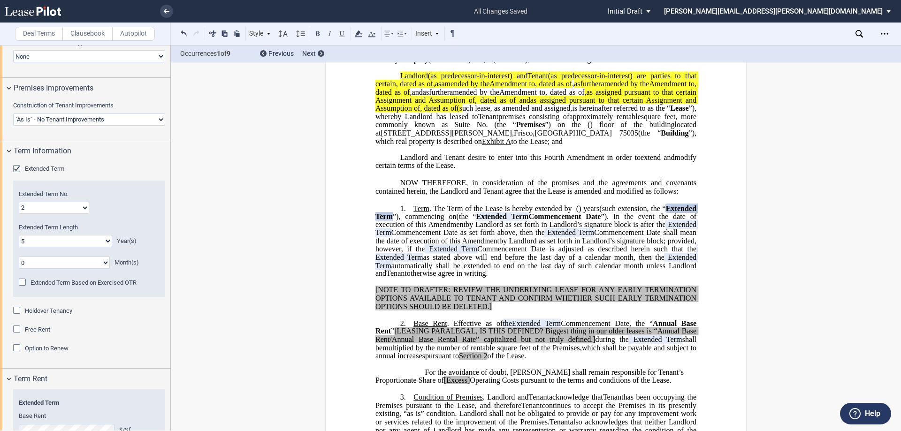
click at [520, 278] on span "automatically shall be extended to end on the last day of such calendar month u…" at bounding box center [536, 269] width 323 height 16
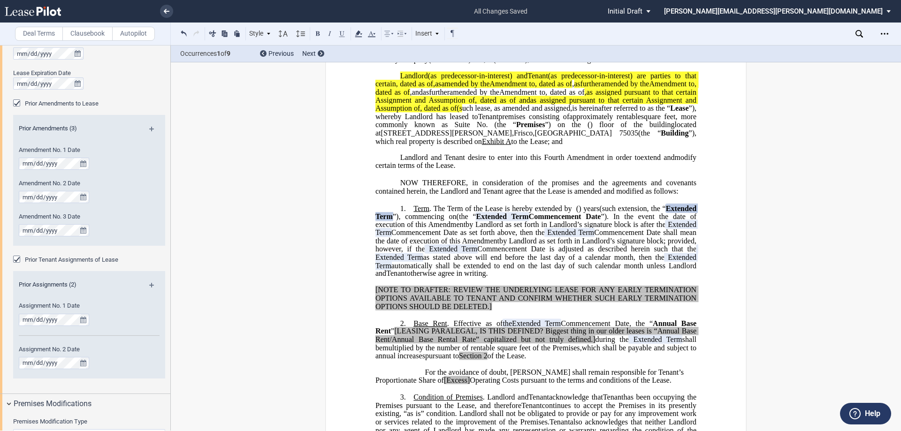
scroll to position [302, 0]
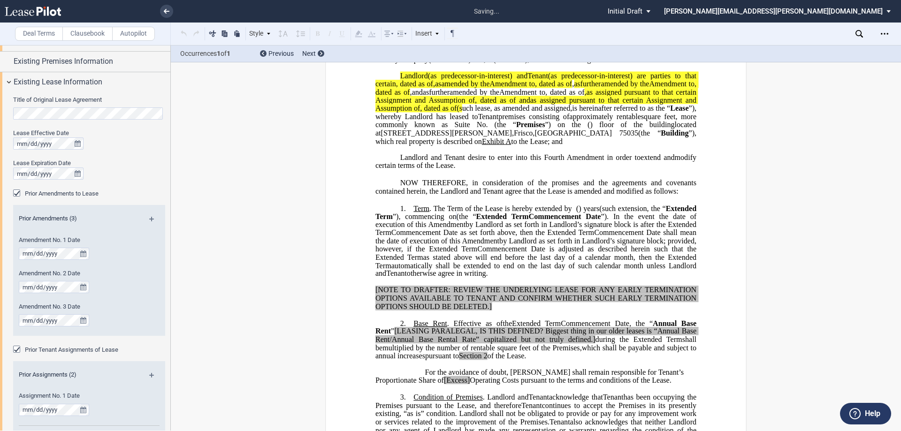
click at [545, 278] on p "1. Term . The Term of the Lease is hereby extended by [__________] ﻿ ﻿ ( ﻿ ﻿ ) …" at bounding box center [535, 241] width 321 height 74
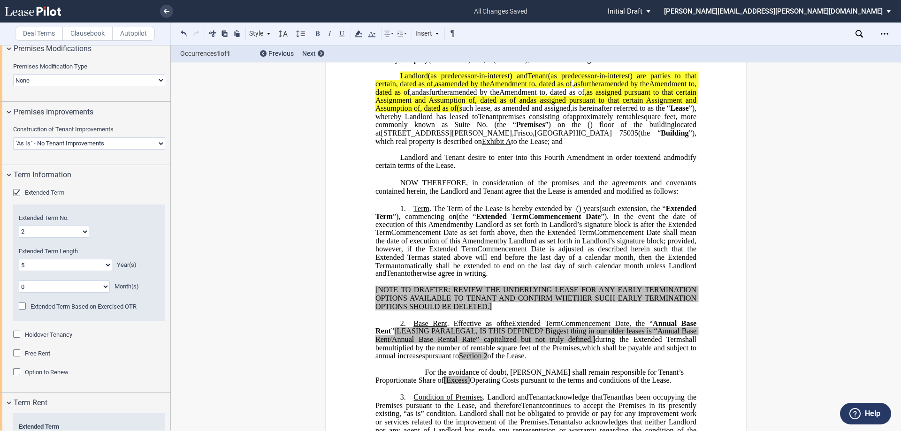
scroll to position [912, 0]
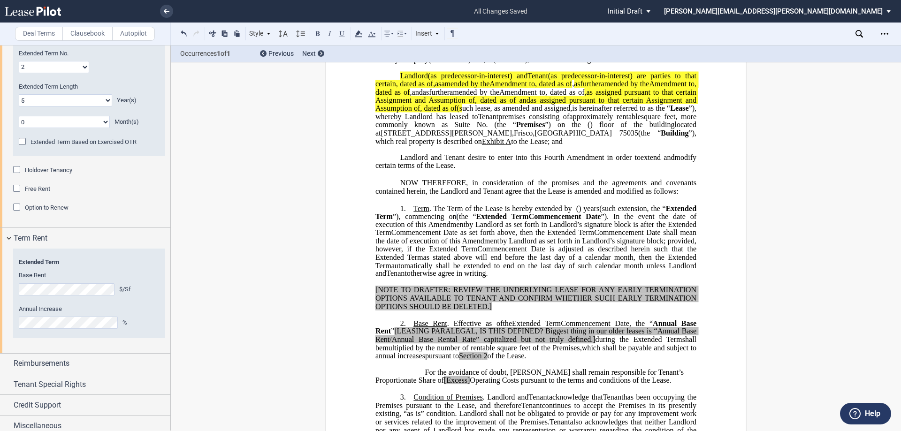
click at [53, 169] on span "Holdover Tenancy" at bounding box center [48, 170] width 47 height 7
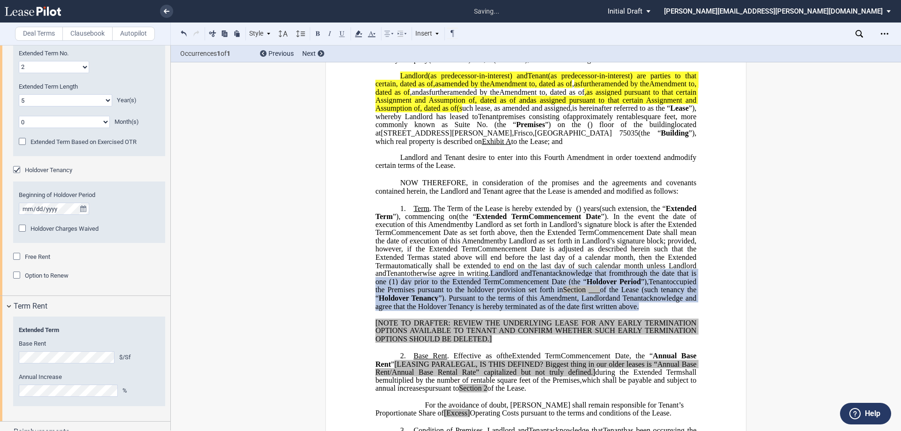
click at [520, 311] on p "1. Term . The Term of the Lease is hereby extended by [__________] ﻿ ﻿ ( ﻿ ﻿ ) …" at bounding box center [535, 257] width 321 height 107
click at [532, 253] on span "Commencement Date is adjusted as described herein such that the" at bounding box center [586, 249] width 219 height 8
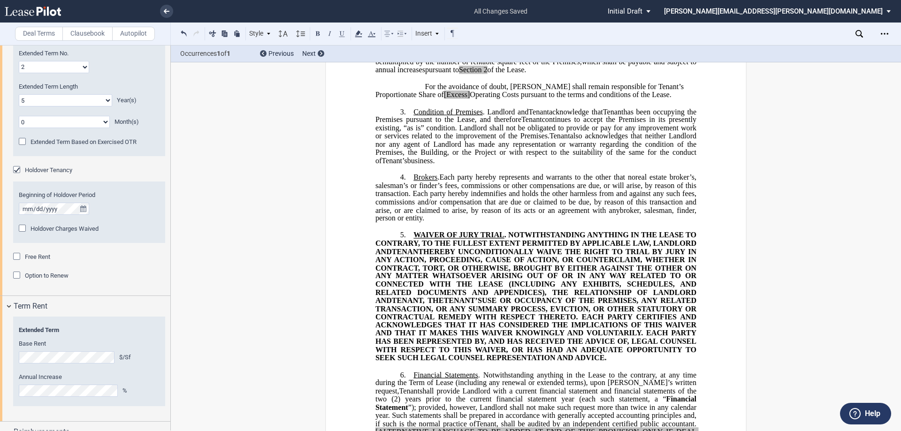
scroll to position [422, 0]
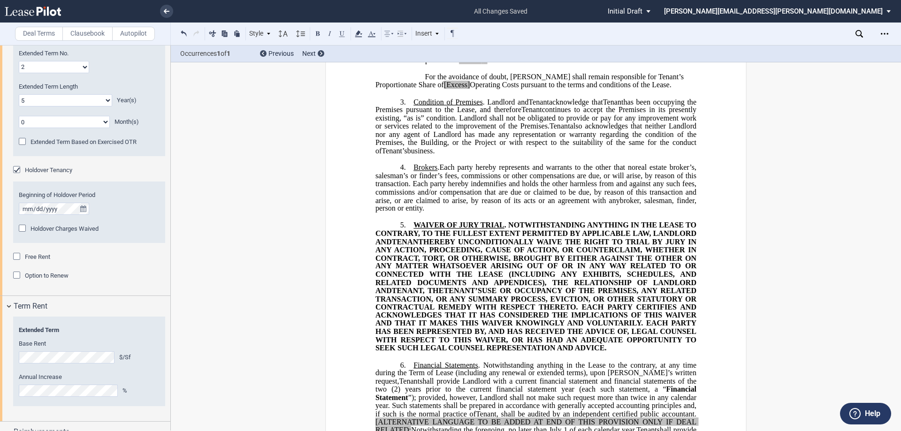
click at [469, 295] on span "HEREBY UNCONDITIONALLY WAIVE THE RIGHT TO TRIAL BY JURY IN ANY ACTION, PROCEEDI…" at bounding box center [536, 265] width 323 height 57
drag, startPoint x: 607, startPoint y: 385, endPoint x: 404, endPoint y: 267, distance: 234.7
click at [404, 267] on p "5. WAIVER OF JURY TRIAL . NOTWITHSTANDING ANYTHING IN THE LEASE TO CONTRARY, TO…" at bounding box center [535, 286] width 321 height 131
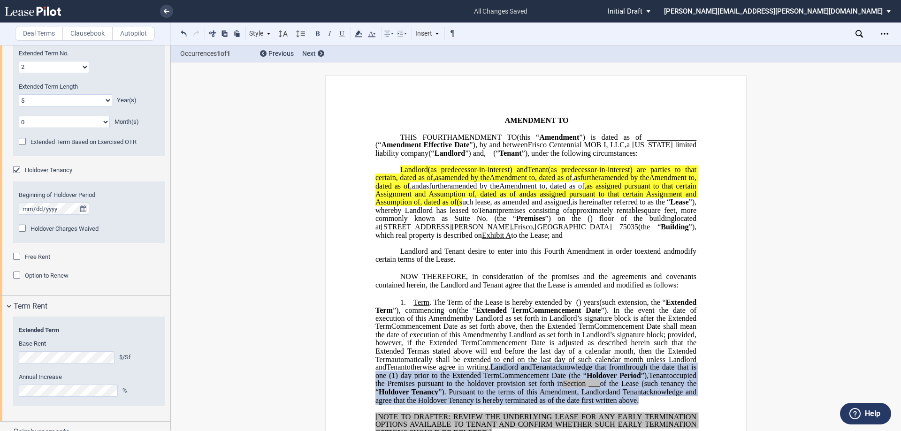
scroll to position [188, 0]
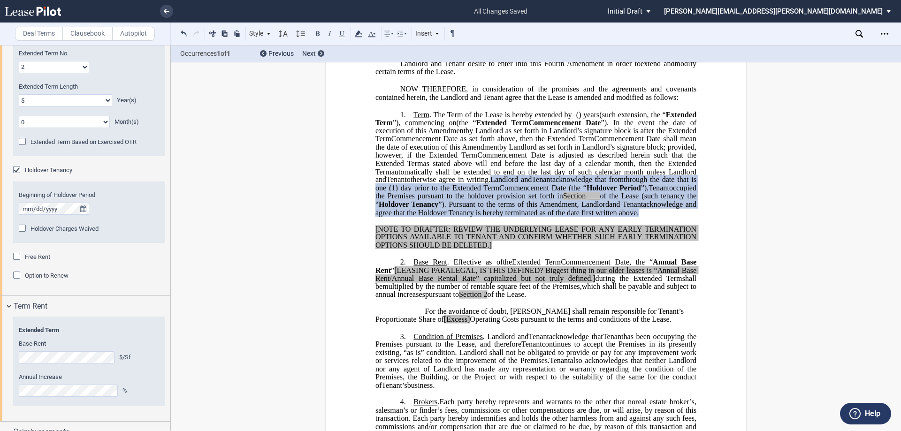
drag, startPoint x: 650, startPoint y: 220, endPoint x: 657, endPoint y: 218, distance: 7.7
click at [586, 192] on span "Commencement Date (the “" at bounding box center [542, 188] width 87 height 8
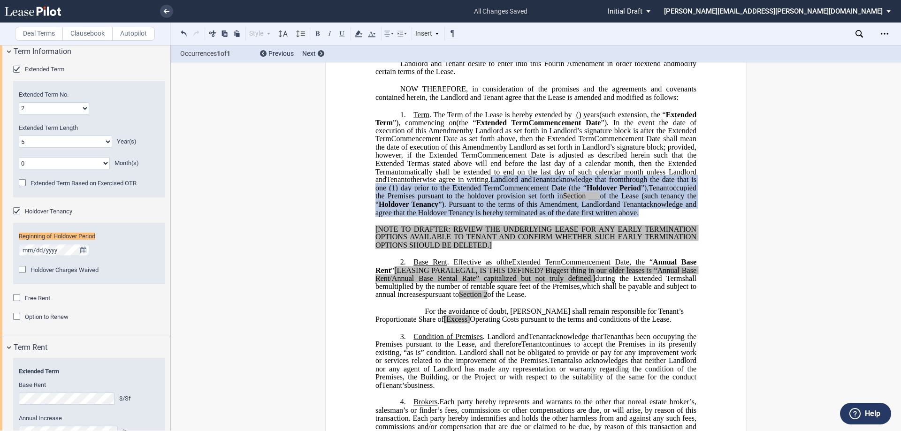
scroll to position [869, 0]
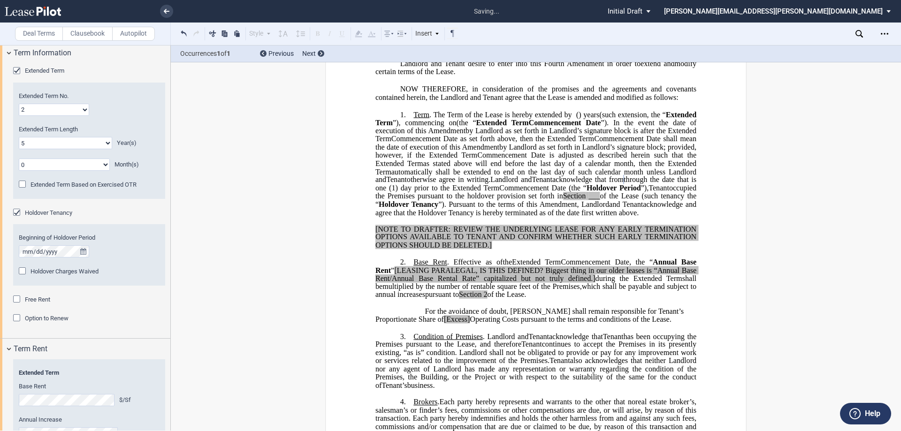
click at [499, 192] on span "Extended Term" at bounding box center [475, 188] width 47 height 8
click at [516, 217] on span "acknowledge and agree that the Holdover Tenancy is hereby terminated as of the …" at bounding box center [536, 208] width 323 height 16
click at [495, 184] on span "automatically shall be extended to end on the last day of such calendar month u…" at bounding box center [536, 175] width 323 height 16
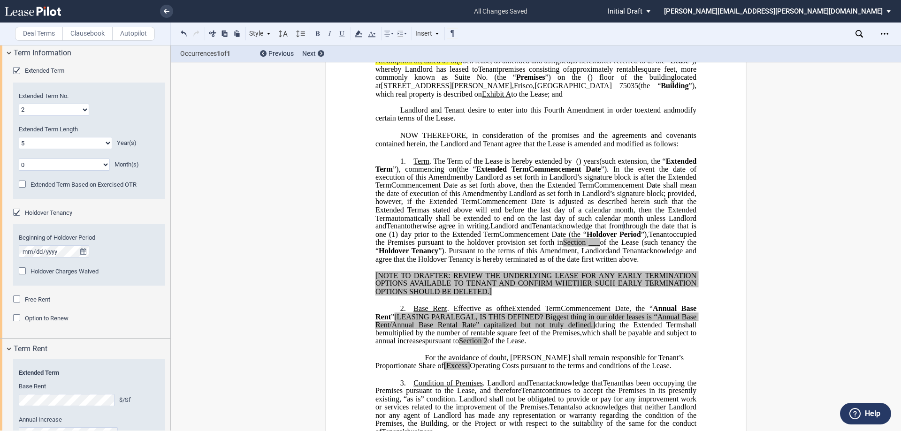
scroll to position [141, 0]
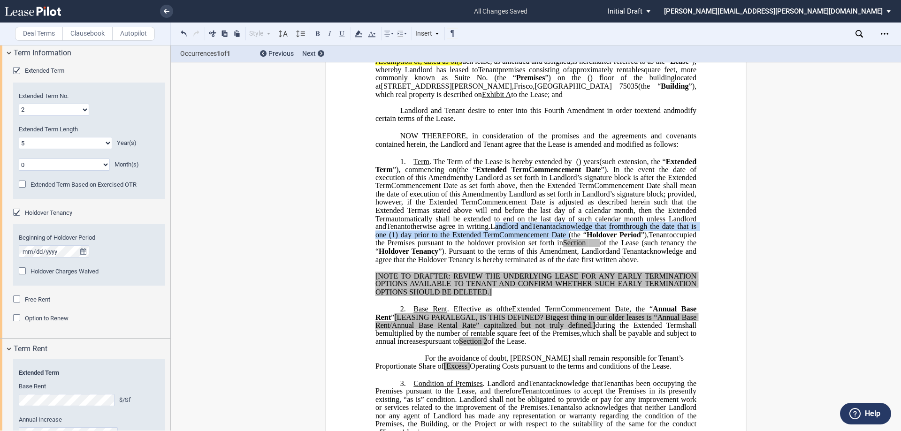
drag, startPoint x: 523, startPoint y: 261, endPoint x: 680, endPoint y: 269, distance: 157.3
click at [680, 263] on span "Landlord and Assignee Tenant acknowledge that from ﻿ ﻿ through the date that is…" at bounding box center [536, 242] width 323 height 41
click at [361, 31] on icon at bounding box center [358, 33] width 11 height 11
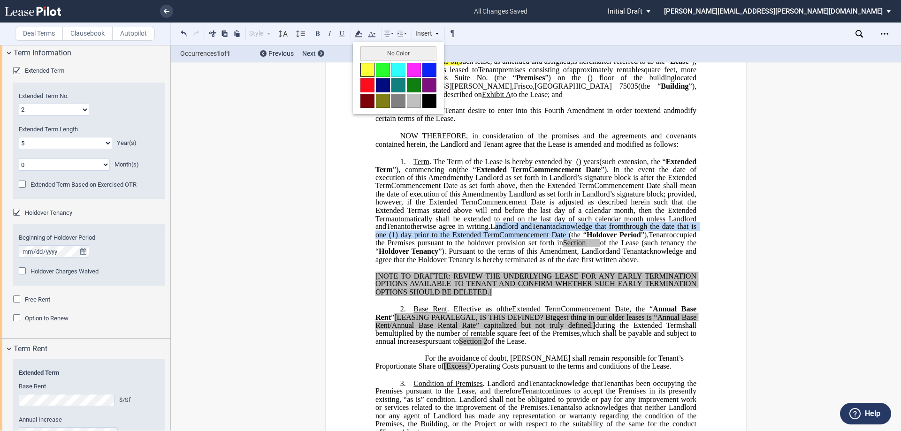
click at [371, 68] on button at bounding box center [367, 70] width 14 height 14
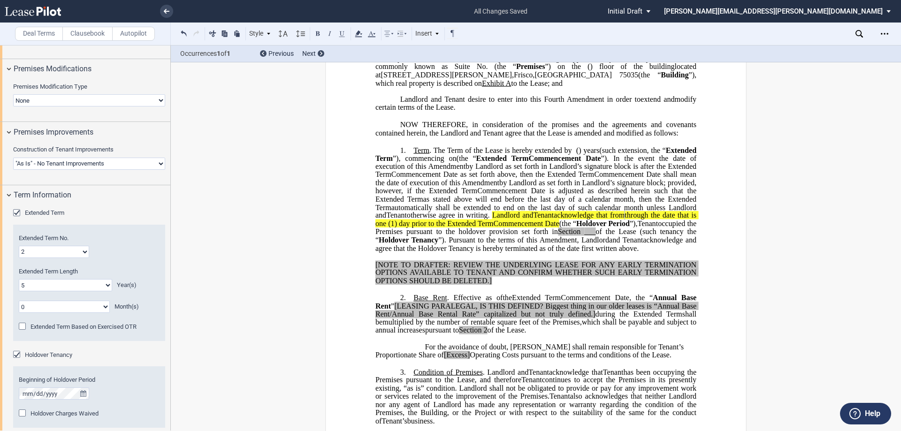
scroll to position [188, 0]
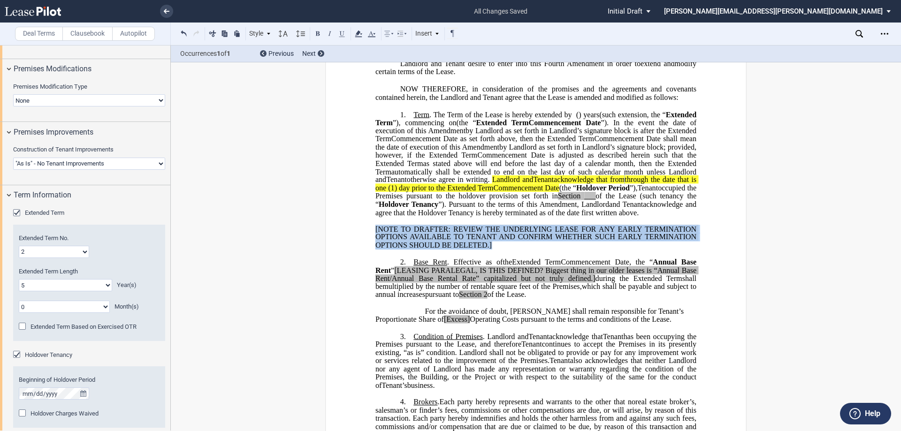
drag, startPoint x: 503, startPoint y: 287, endPoint x: 389, endPoint y: 264, distance: 116.2
click at [389, 250] on div "﻿ [NOTE TO DRAFTER: REVIEW THE UNDERLYING LEASE FOR ANY EARLY TERMINATION OPTIO…" at bounding box center [535, 233] width 321 height 33
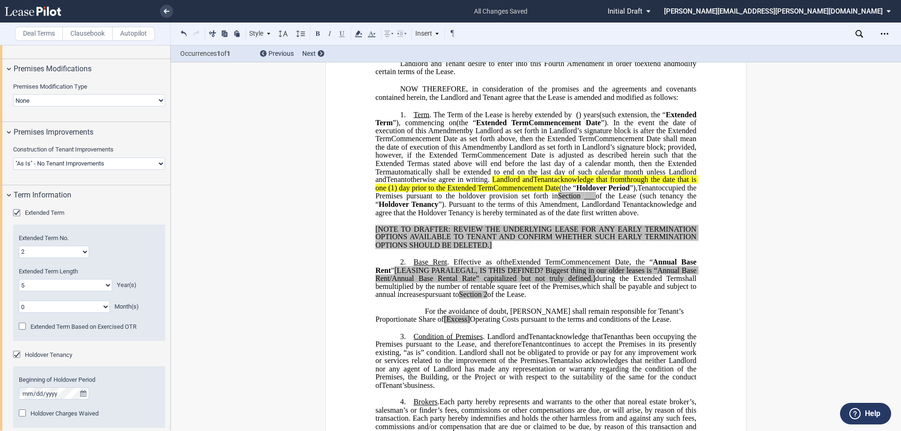
click at [594, 257] on p "﻿" at bounding box center [535, 254] width 321 height 8
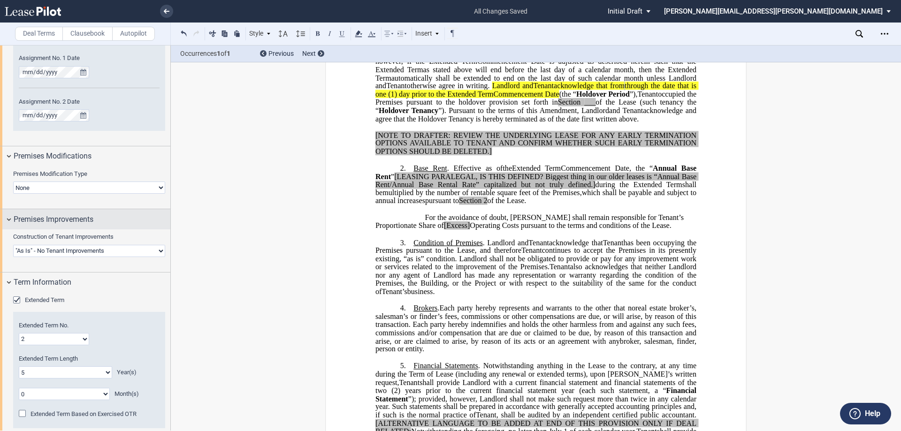
scroll to position [633, 0]
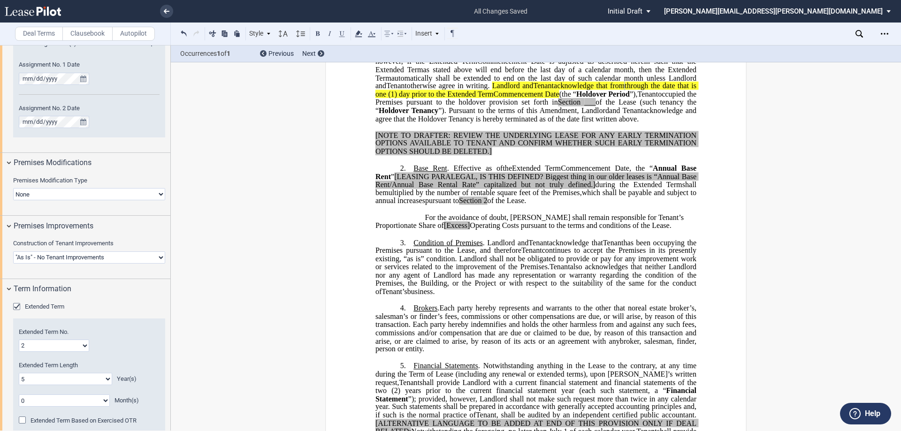
click at [73, 257] on select "Landlord Constructs Tenant Improvements Tenant Constructs Tenant Improvements "…" at bounding box center [89, 257] width 152 height 12
select select "landlord"
click at [13, 251] on select "Landlord Constructs Tenant Improvements Tenant Constructs Tenant Improvements "…" at bounding box center [89, 257] width 152 height 12
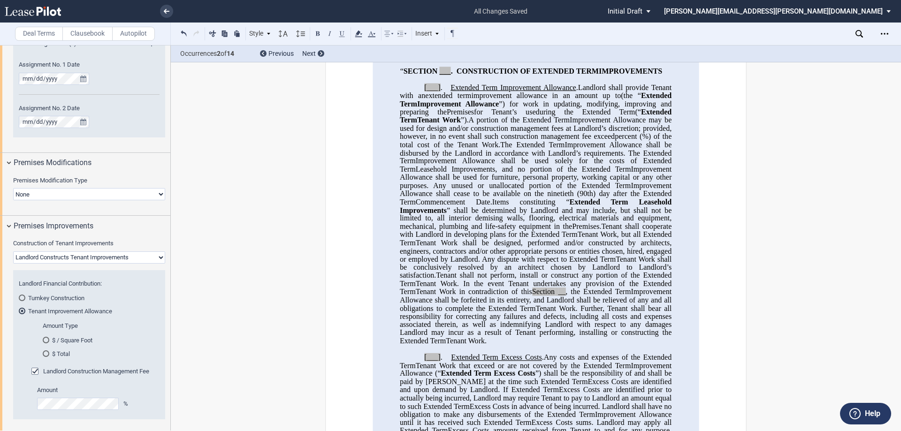
scroll to position [680, 0]
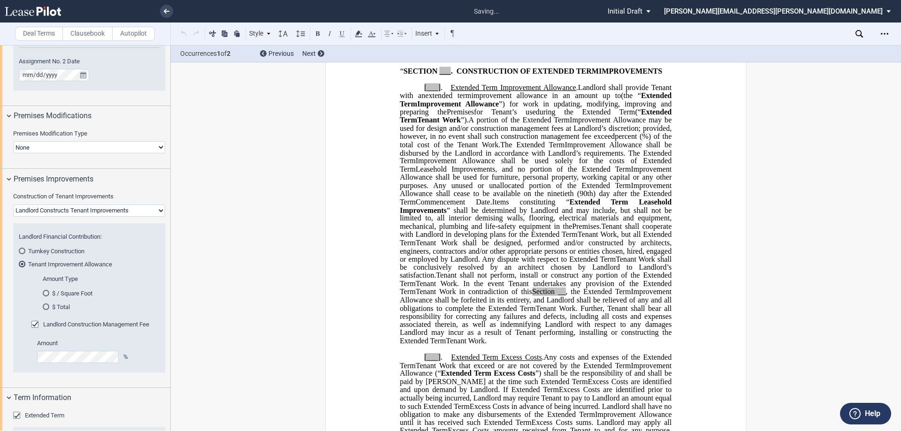
click at [68, 293] on md-radio-button "$ / Square Foot" at bounding box center [98, 293] width 111 height 8
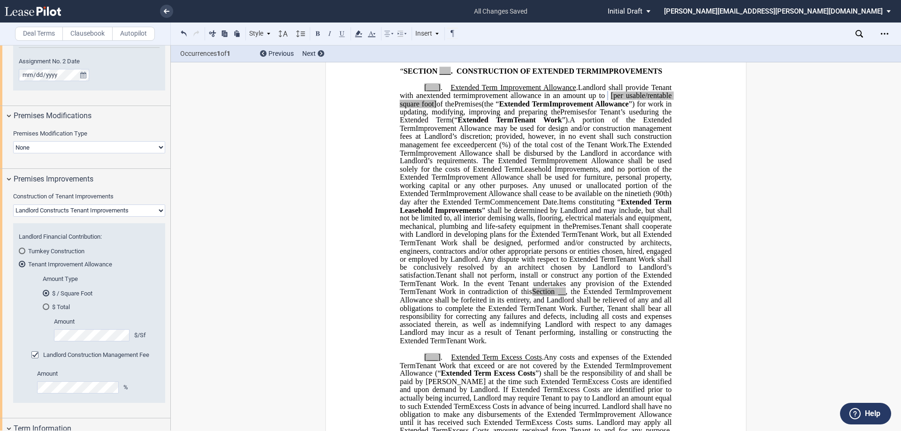
click at [590, 189] on span "Improvement Allowance shall be used for furniture, personal property, working c…" at bounding box center [536, 181] width 273 height 16
drag, startPoint x: 444, startPoint y: 259, endPoint x: 412, endPoint y: 267, distance: 33.3
click at [412, 267] on p "[___] . Extended Term Improvement Allowance . Expansion Space Improvement Allow…" at bounding box center [536, 214] width 272 height 262
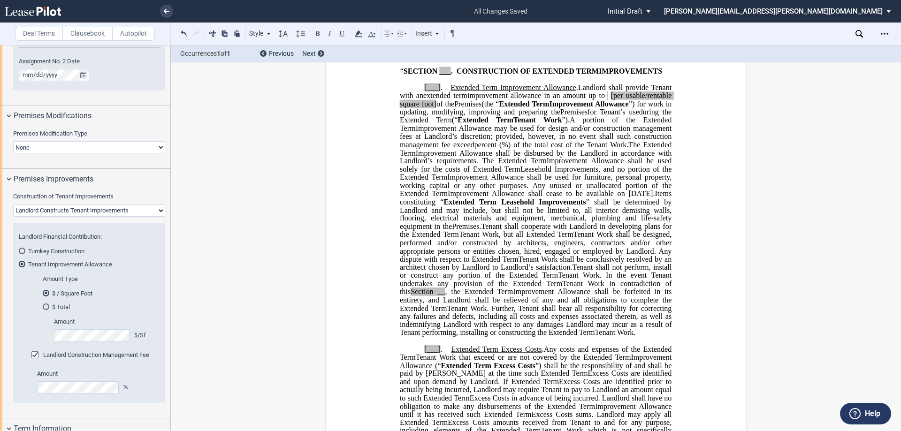
click at [447, 182] on span "Extended Term" at bounding box center [423, 177] width 47 height 8
click at [420, 108] on span "[per usable/rentable square foot]" at bounding box center [536, 99] width 273 height 16
click at [631, 108] on span "[per rentable square foot]" at bounding box center [536, 99] width 273 height 16
click at [633, 108] on span "[per rentable square foot]" at bounding box center [536, 99] width 273 height 16
click at [433, 108] on span "per rentable square foot]" at bounding box center [536, 99] width 273 height 16
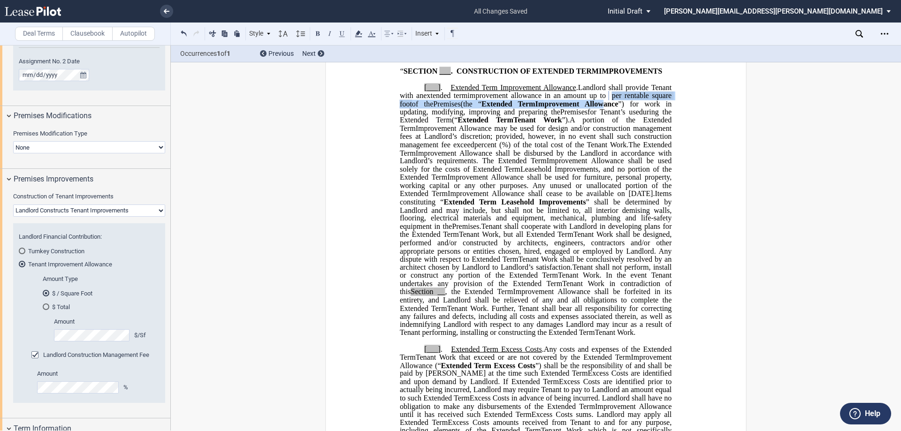
drag, startPoint x: 634, startPoint y: 144, endPoint x: 646, endPoint y: 153, distance: 15.4
click at [646, 153] on p "[___] . Extended Term Improvement Allowance . Expansion Space Improvement Allow…" at bounding box center [536, 209] width 272 height 253
click at [361, 33] on icon at bounding box center [358, 33] width 11 height 11
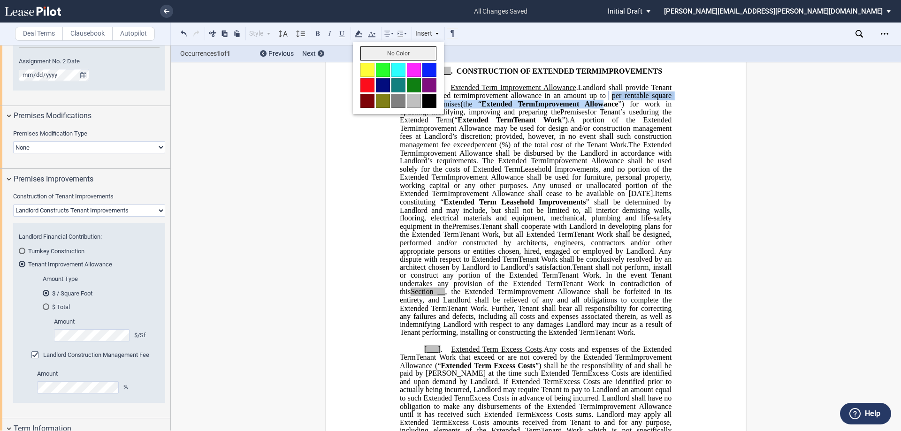
click at [386, 52] on button "No Color" at bounding box center [398, 53] width 76 height 14
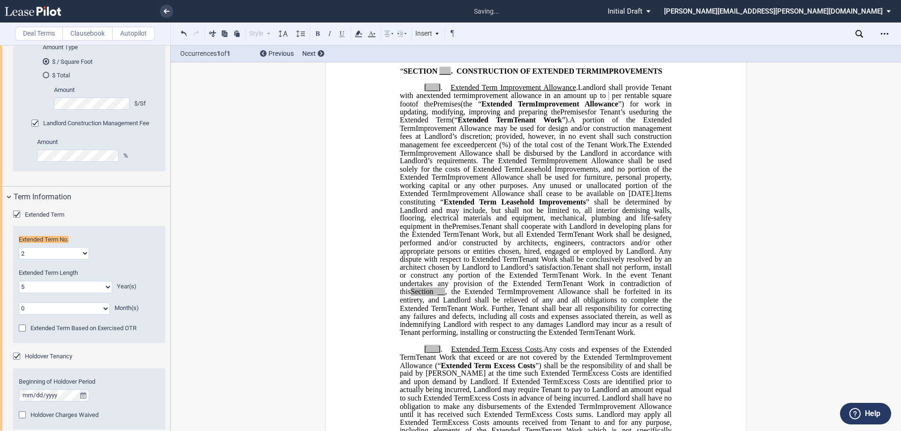
scroll to position [914, 0]
click at [518, 263] on span "Extended Term" at bounding box center [494, 259] width 46 height 8
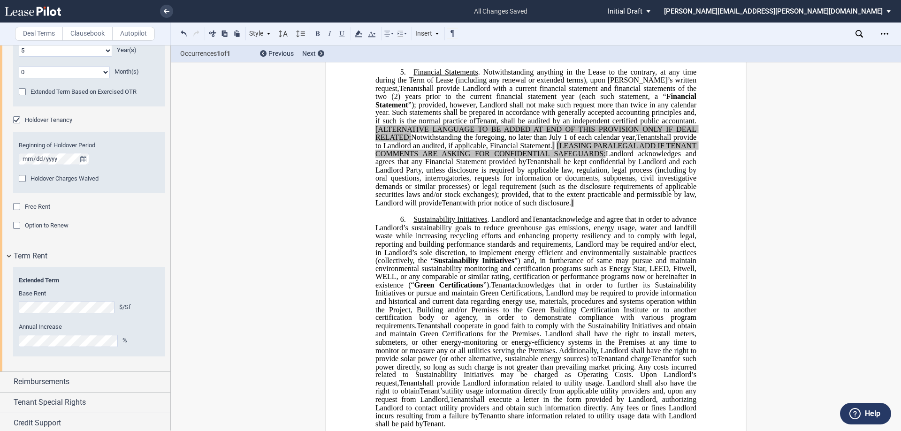
scroll to position [1172, 0]
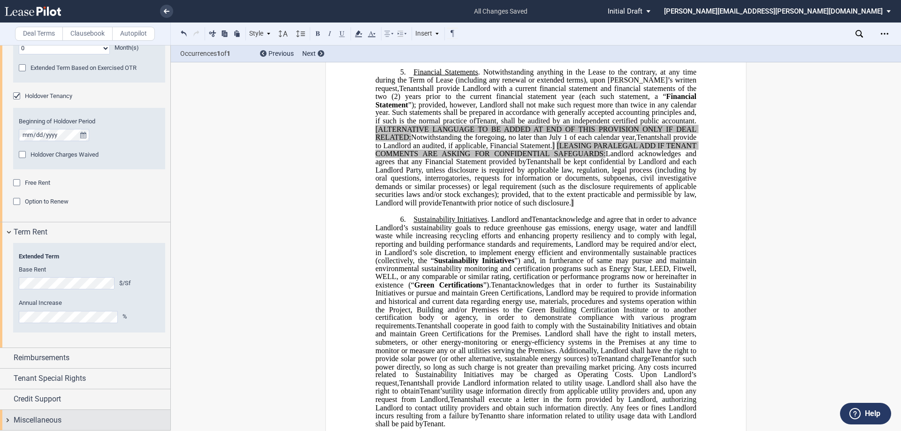
drag, startPoint x: 50, startPoint y: 416, endPoint x: 52, endPoint y: 410, distance: 7.0
click at [50, 416] on span "Miscellaneous" at bounding box center [38, 420] width 48 height 11
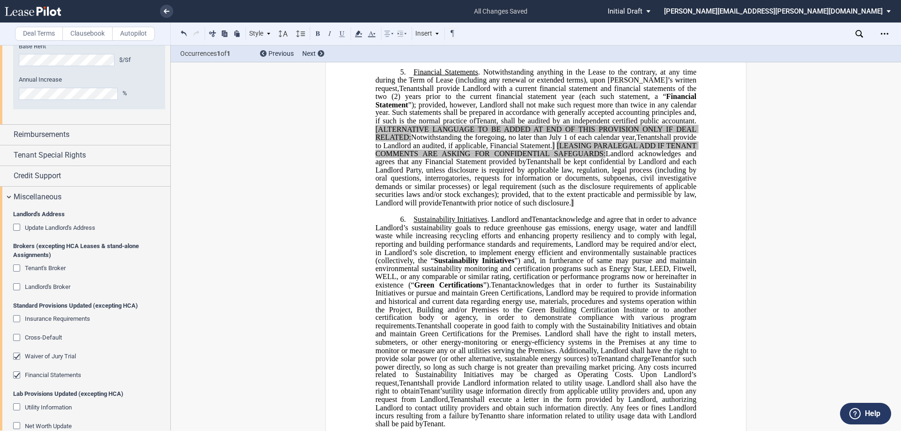
scroll to position [1407, 0]
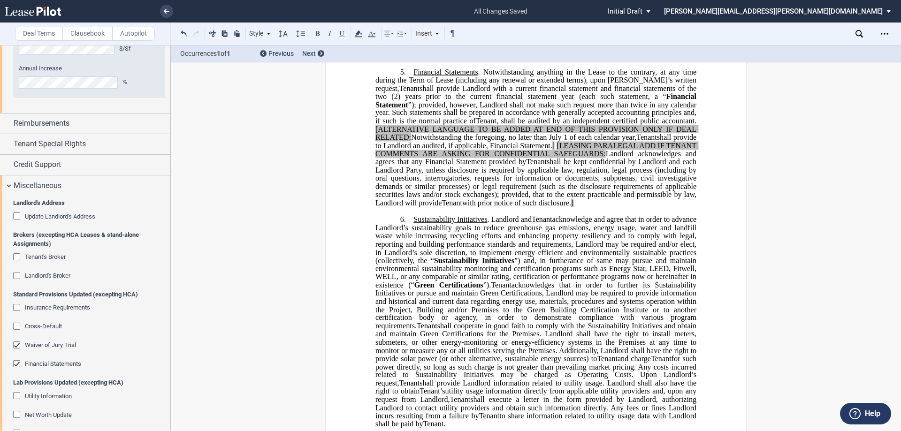
click at [52, 253] on span "Tenant's Broker" at bounding box center [45, 256] width 41 height 7
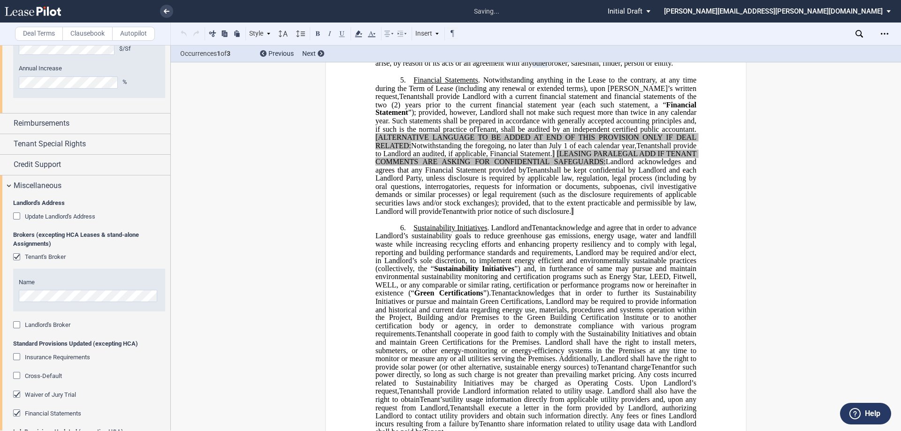
click at [43, 325] on span "Landlord's Broker" at bounding box center [47, 324] width 45 height 7
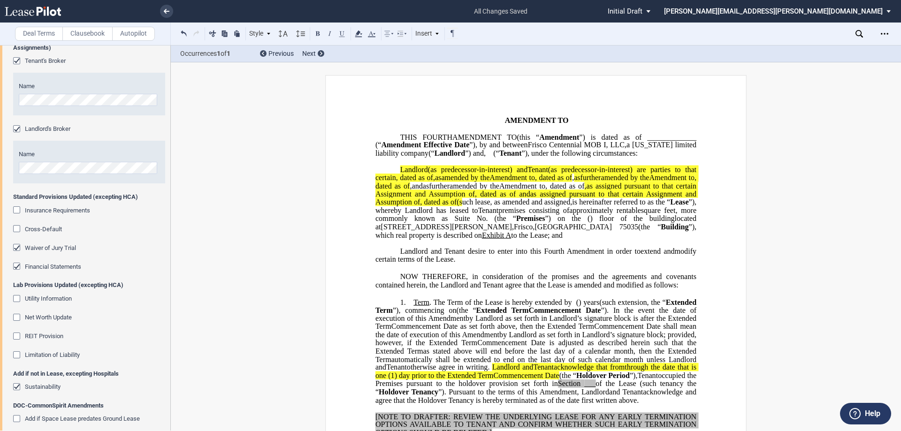
scroll to position [1650, 0]
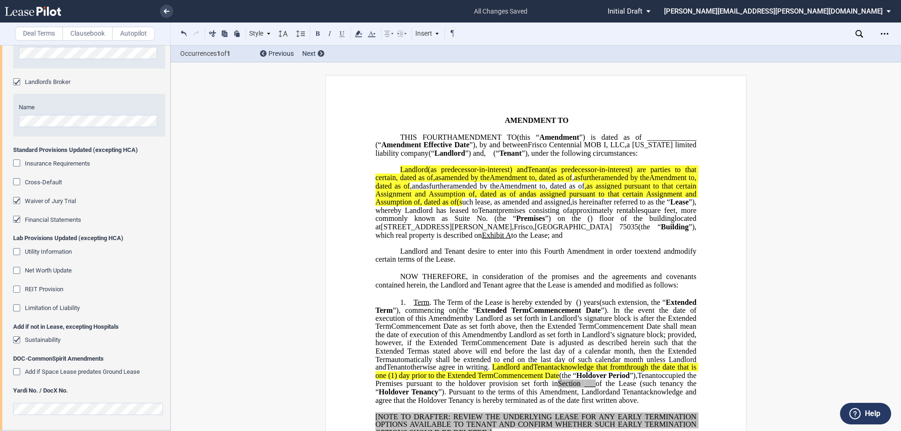
click at [44, 201] on span "Waiver of Jury Trial" at bounding box center [50, 200] width 51 height 7
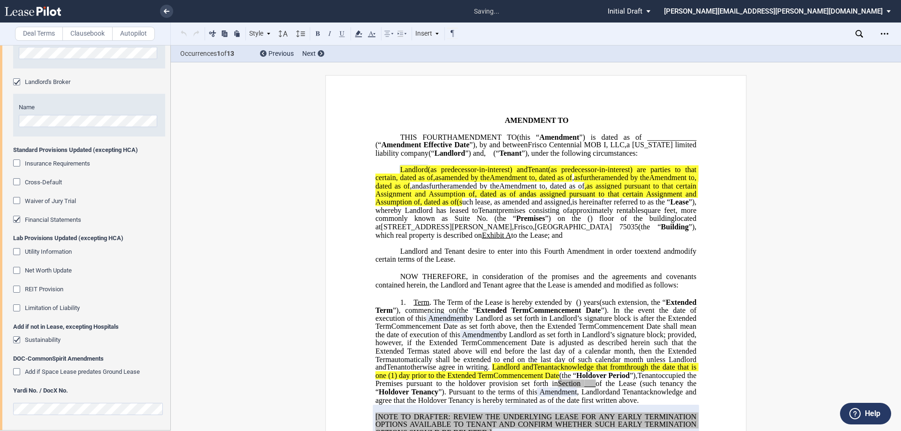
click at [42, 182] on span "Cross-Default" at bounding box center [43, 182] width 37 height 7
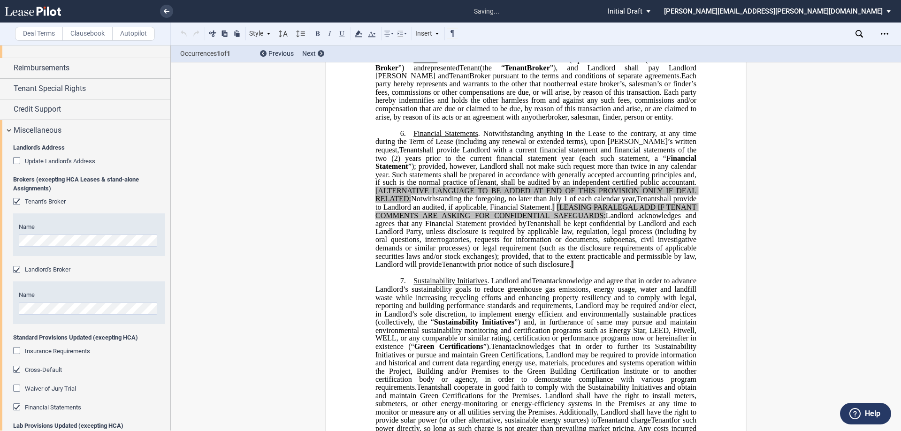
scroll to position [1501, 0]
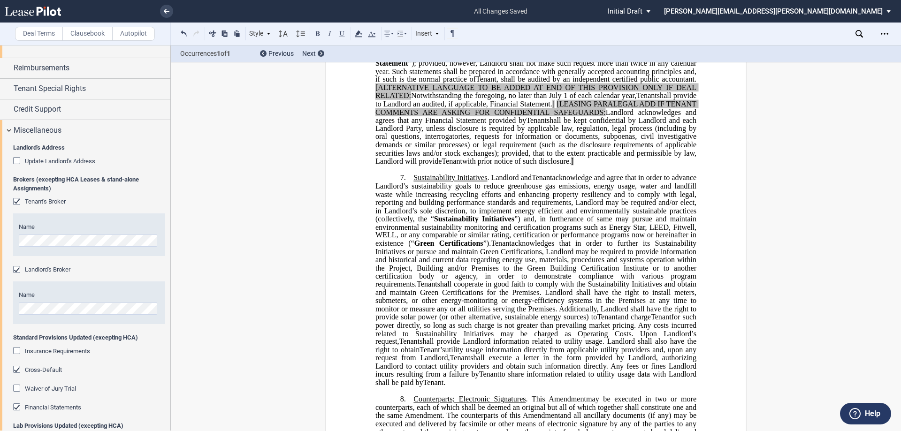
click at [550, 165] on span "shall be kept confidential by Landlord and each Landlord Party, unless disclosu…" at bounding box center [536, 140] width 323 height 49
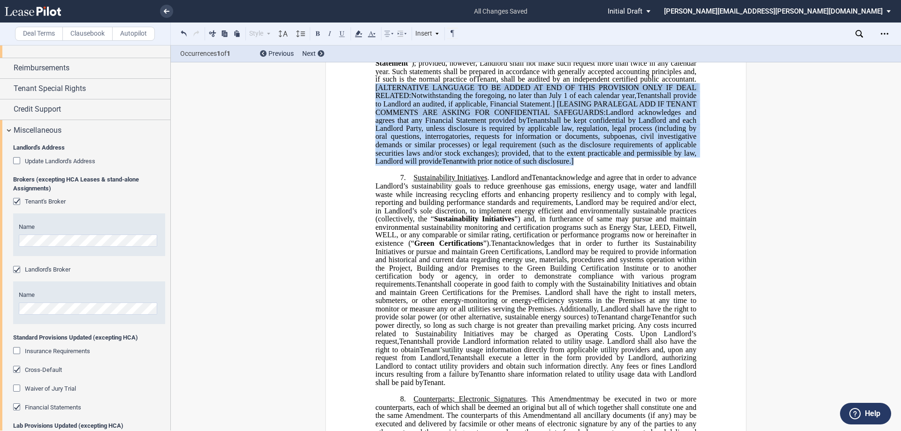
drag, startPoint x: 687, startPoint y: 244, endPoint x: 366, endPoint y: 174, distance: 328.4
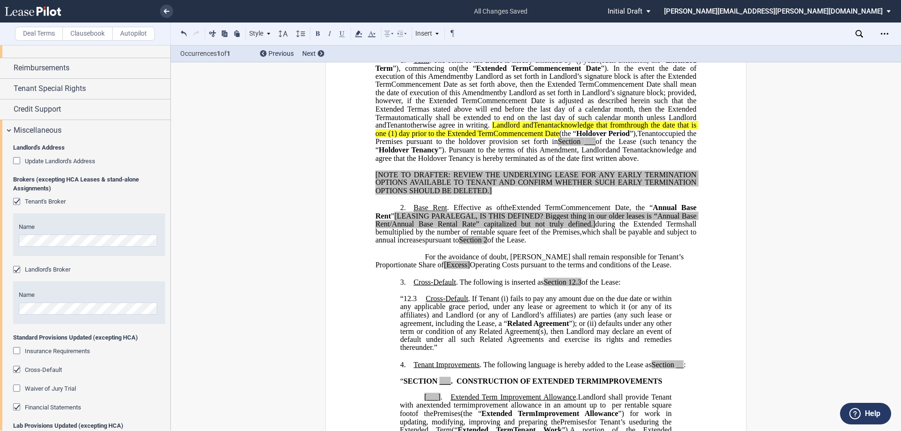
scroll to position [195, 0]
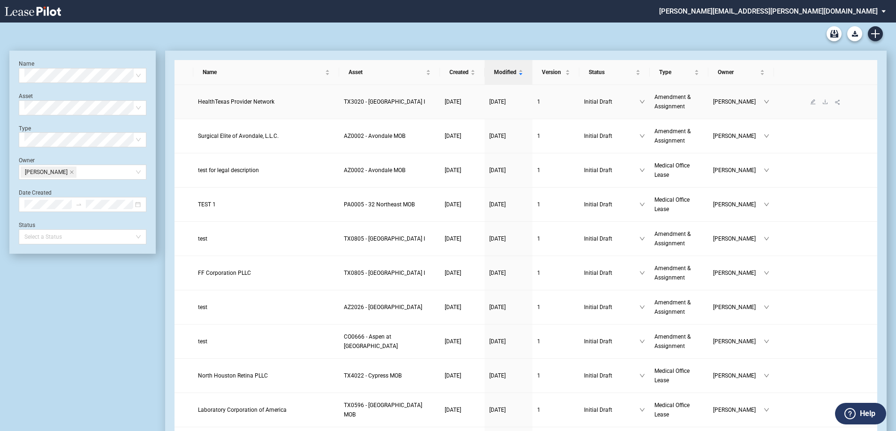
click at [248, 102] on span "HealthTexas Provider Network" at bounding box center [236, 101] width 76 height 7
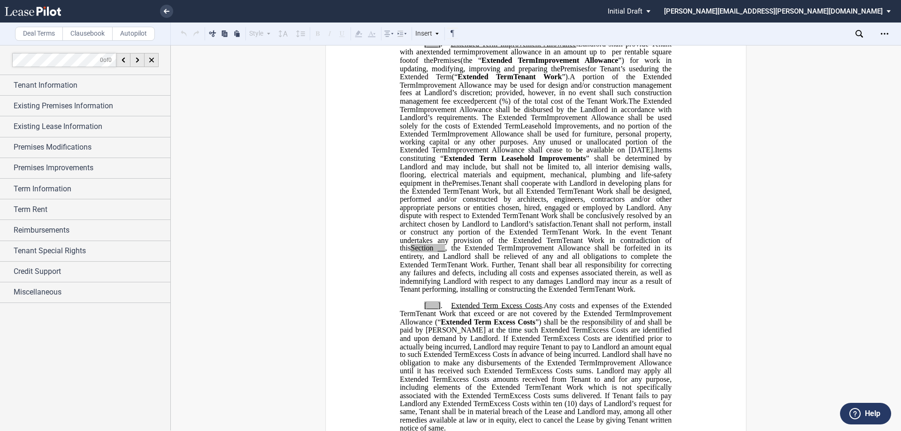
scroll to position [610, 0]
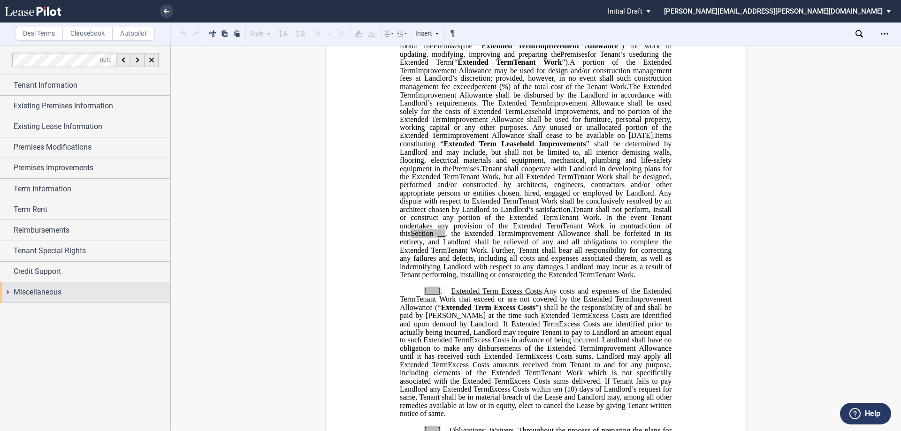
click at [85, 294] on div "Miscellaneous" at bounding box center [92, 292] width 157 height 11
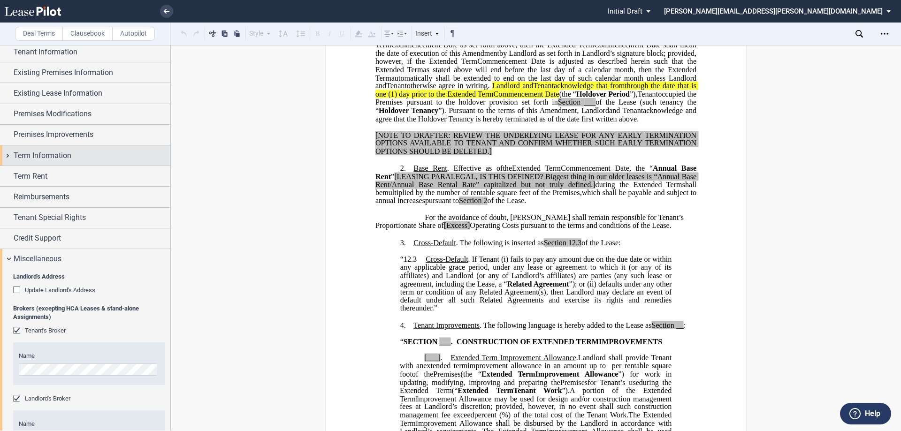
scroll to position [0, 0]
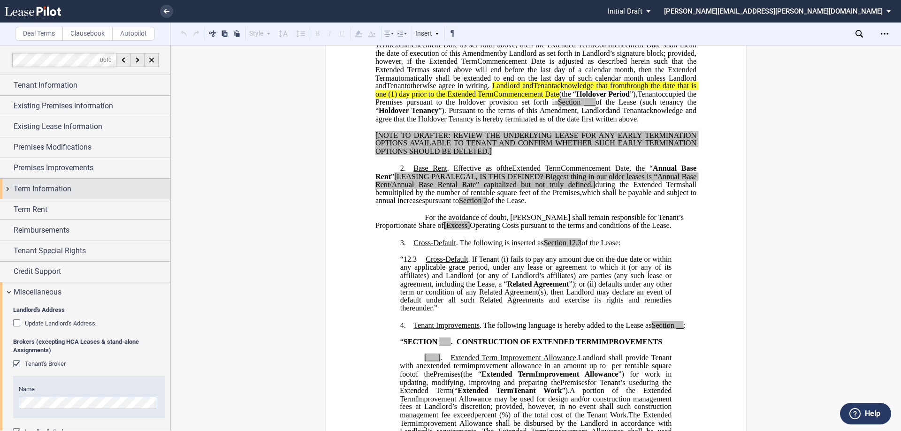
click at [55, 197] on div "Term Information" at bounding box center [85, 189] width 170 height 20
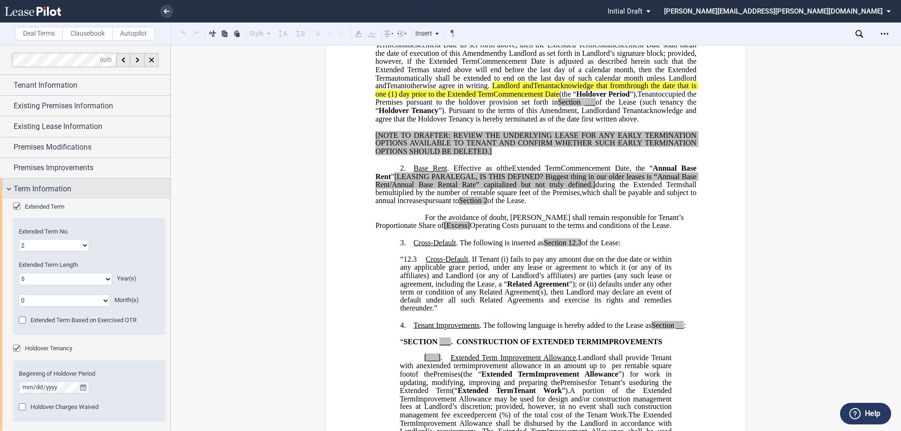
click at [86, 194] on div "Term Information" at bounding box center [92, 188] width 157 height 11
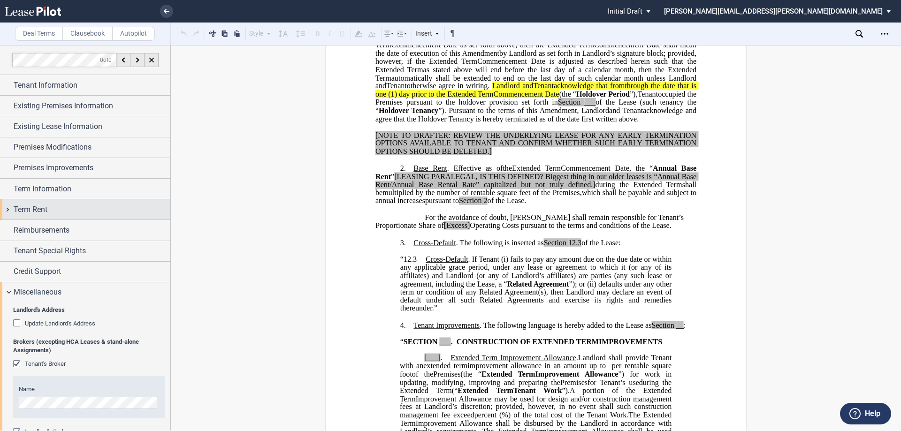
click at [66, 216] on div "Term Rent" at bounding box center [85, 209] width 170 height 20
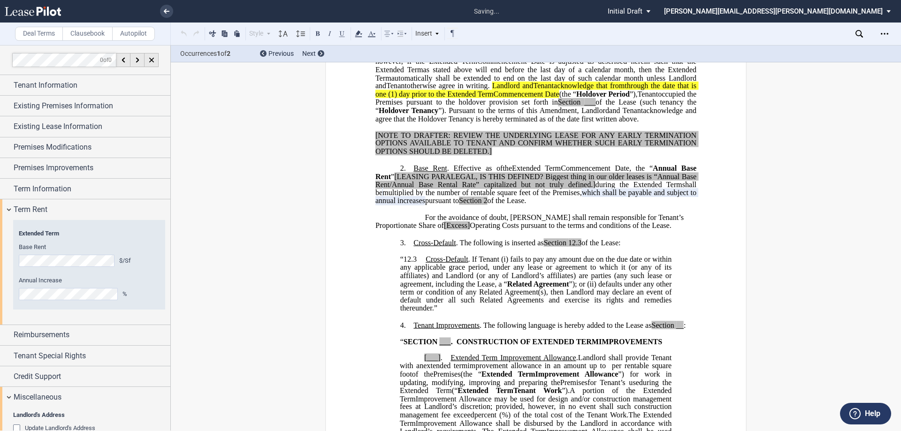
click at [36, 284] on label "Annual Increase" at bounding box center [89, 280] width 141 height 8
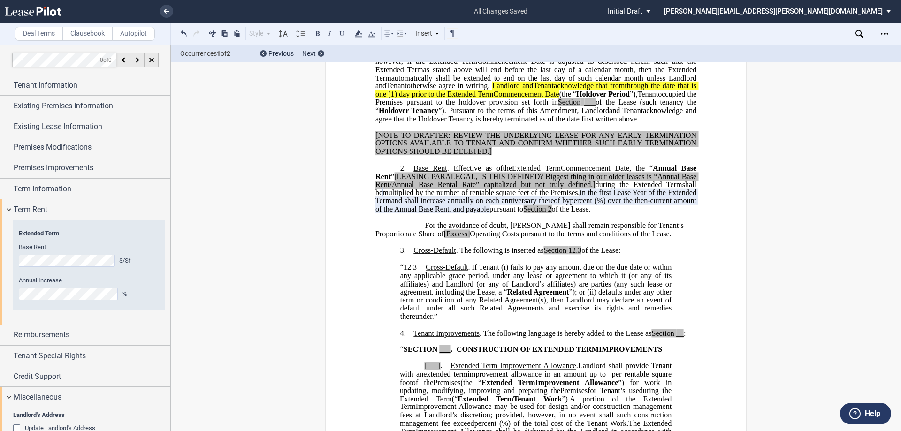
click at [591, 213] on span "of the Lease." at bounding box center [571, 209] width 39 height 8
drag, startPoint x: 693, startPoint y: 208, endPoint x: 700, endPoint y: 208, distance: 7.0
click at [693, 181] on span "Annual Base Rent" at bounding box center [536, 172] width 323 height 16
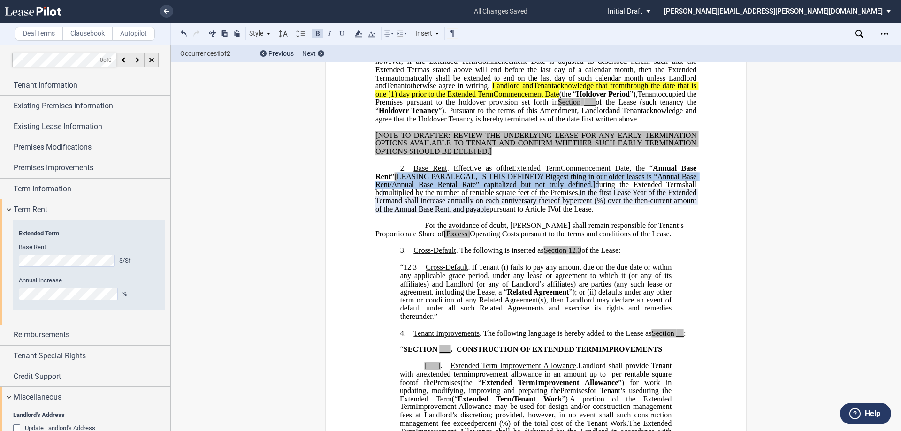
drag, startPoint x: 591, startPoint y: 222, endPoint x: 412, endPoint y: 214, distance: 179.3
click at [412, 189] on span ", the “ Annual Base Rent ” [LEASING PARALEGAL, IS THIS DEFINED? Biggest thing i…" at bounding box center [536, 176] width 323 height 24
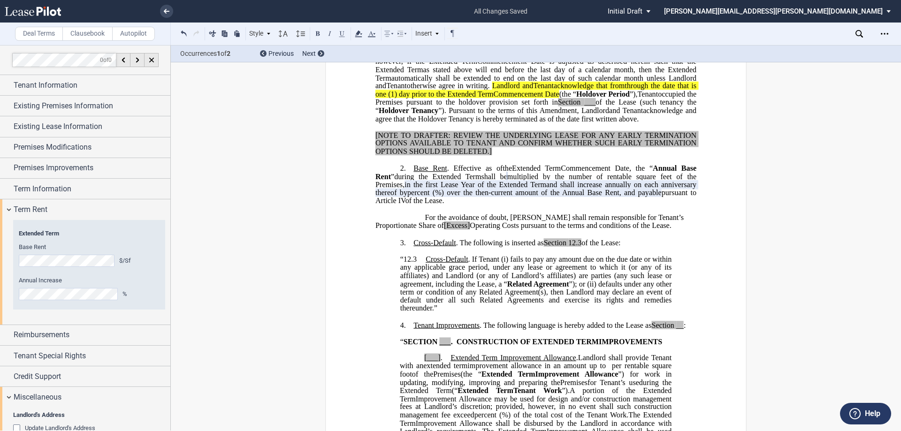
click at [430, 189] on span "multiplied by the number of rentable square feet of the Premises," at bounding box center [536, 180] width 323 height 16
click at [602, 213] on p "﻿" at bounding box center [535, 209] width 321 height 8
click at [47, 207] on span "Term Rent" at bounding box center [31, 209] width 34 height 11
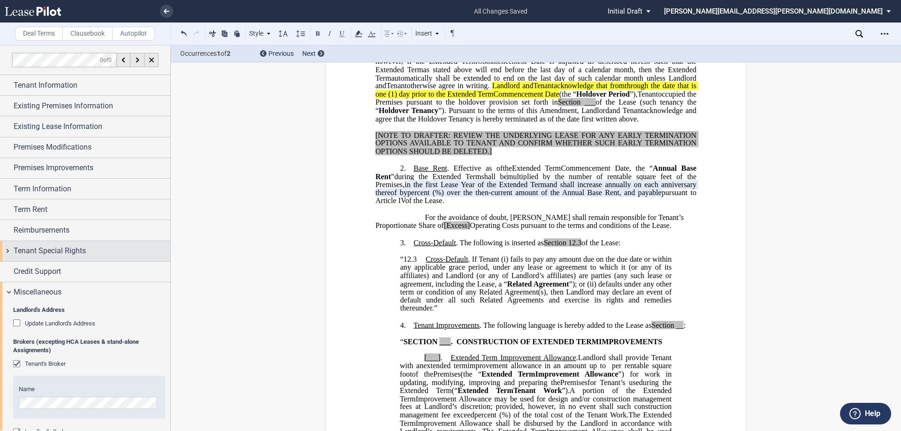
click at [74, 260] on div "Tenant Special Rights" at bounding box center [85, 251] width 170 height 20
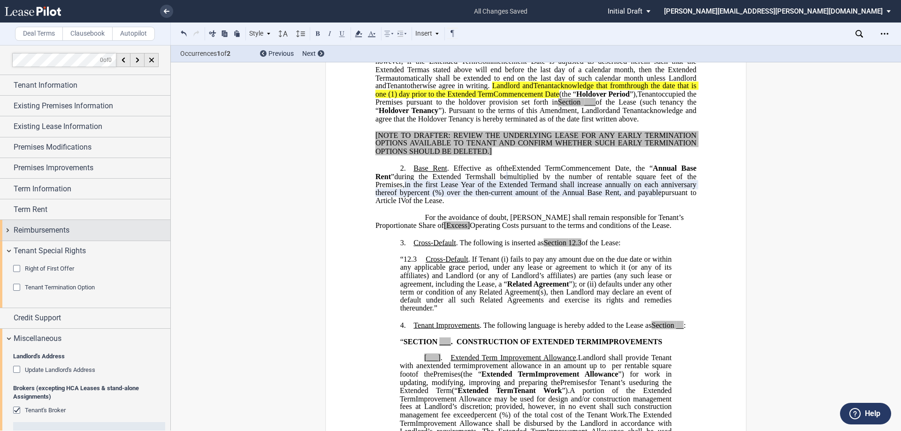
click at [86, 236] on div "Reimbursements" at bounding box center [85, 230] width 170 height 20
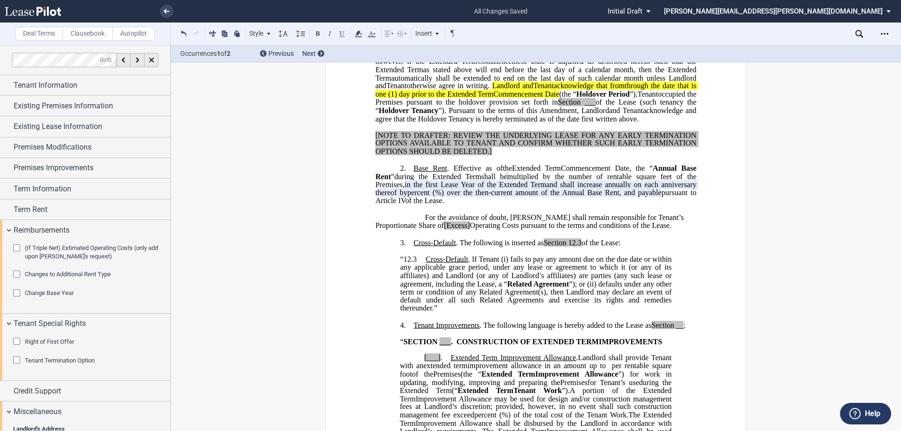
click at [69, 294] on span "Change Base Year" at bounding box center [49, 292] width 49 height 7
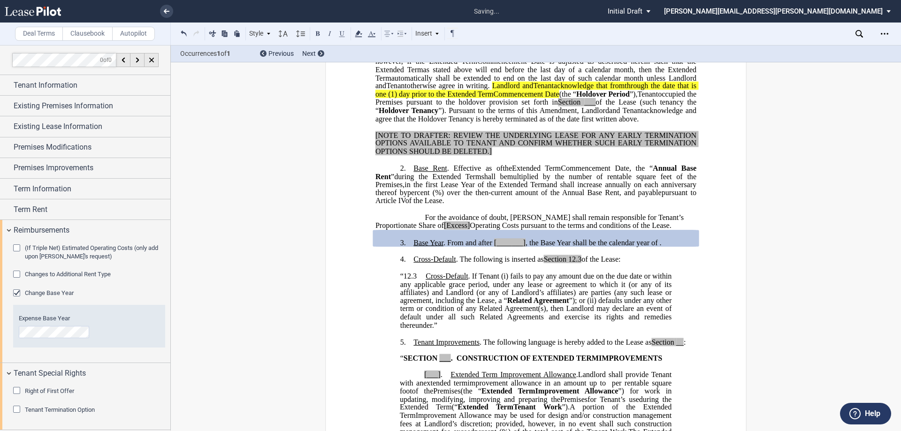
click at [69, 294] on span "Change Base Year" at bounding box center [49, 292] width 49 height 7
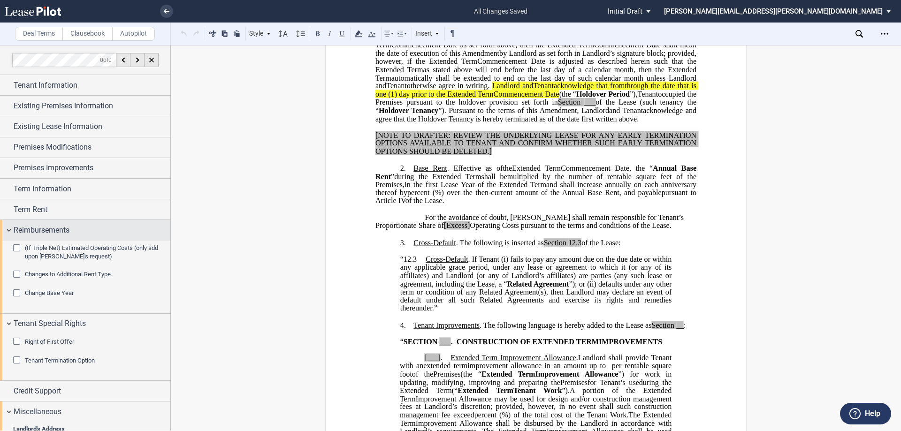
click at [95, 234] on div "Reimbursements" at bounding box center [92, 230] width 157 height 11
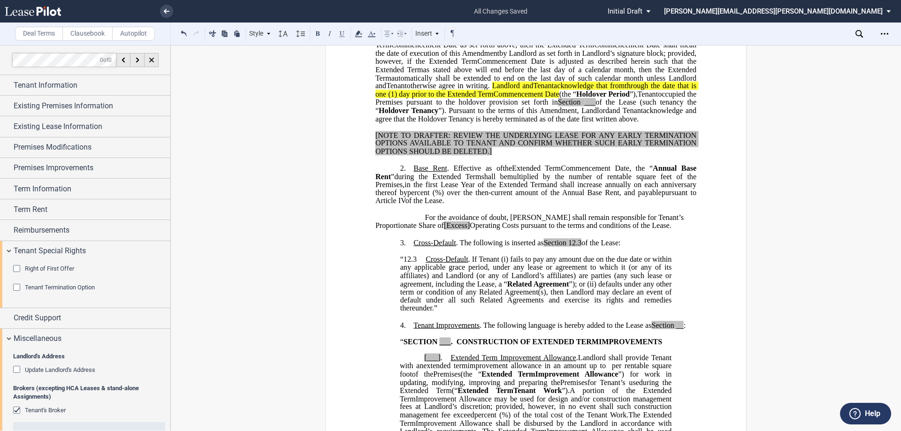
click at [425, 229] on span "For the avoidance of doubt, [PERSON_NAME] shall remain responsible for Tenant’s…" at bounding box center [530, 221] width 310 height 16
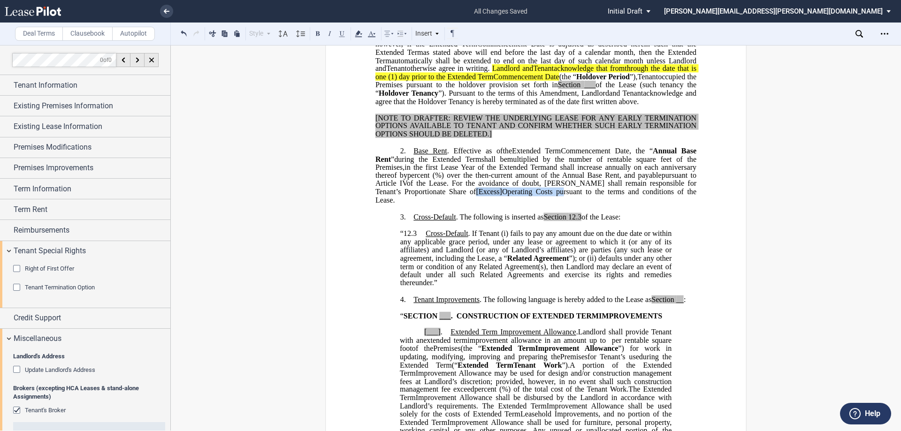
drag, startPoint x: 546, startPoint y: 232, endPoint x: 630, endPoint y: 232, distance: 84.0
click at [630, 204] on span "For the avoidance of doubt, Tenant shall remain responsible for Tenant’s Propor…" at bounding box center [536, 191] width 323 height 24
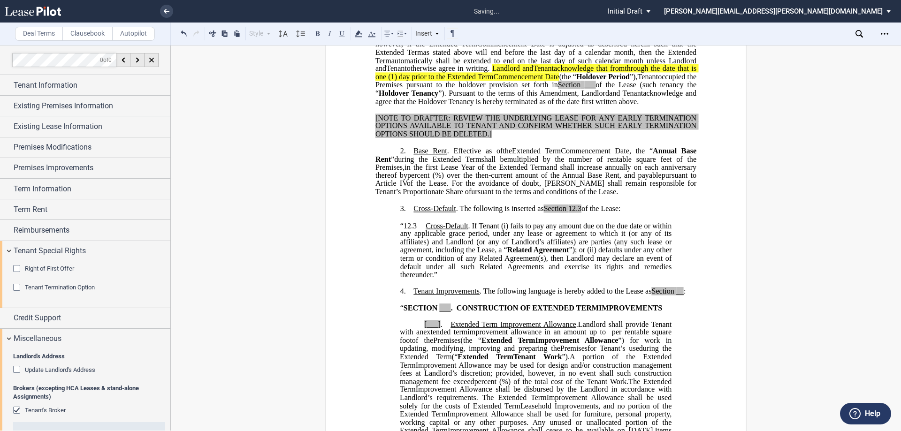
click at [540, 196] on span "ursuant to the terms and conditions of the Lease." at bounding box center [544, 192] width 147 height 8
click at [435, 180] on span "(" at bounding box center [433, 175] width 2 height 8
drag, startPoint x: 556, startPoint y: 234, endPoint x: 605, endPoint y: 234, distance: 48.8
click at [605, 196] on span "For the avoidance of doubt, Tenant shall remain responsible for Tenant’s Propor…" at bounding box center [536, 187] width 323 height 16
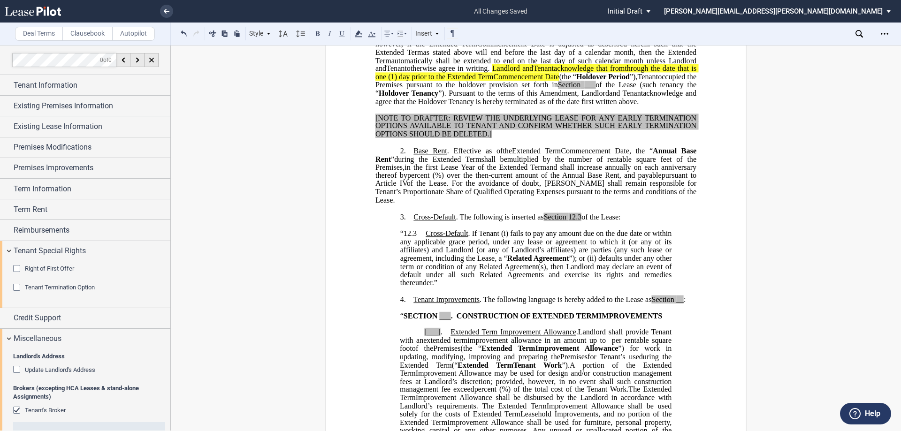
click at [633, 196] on span "For the avoidance of doubt, Tenant shall remain responsible for Tenant’s Propor…" at bounding box center [536, 187] width 323 height 16
drag, startPoint x: 575, startPoint y: 257, endPoint x: 586, endPoint y: 259, distance: 10.9
click at [575, 221] on span "12.3" at bounding box center [574, 216] width 13 height 8
click at [414, 238] on span "“12.3" at bounding box center [408, 233] width 16 height 8
drag, startPoint x: 589, startPoint y: 259, endPoint x: 531, endPoint y: 258, distance: 57.7
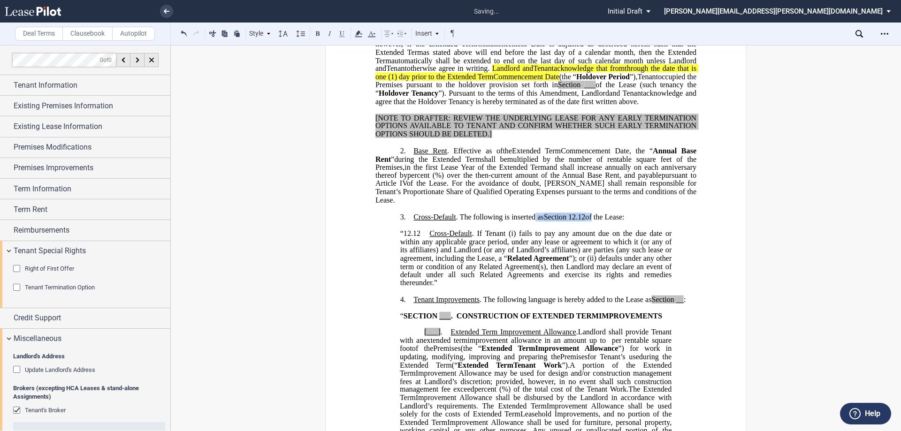
click at [531, 221] on span "Cross-Default . The following is inserted as Section 12.12 of the Lease:" at bounding box center [518, 216] width 211 height 8
click at [355, 35] on icon at bounding box center [358, 33] width 11 height 11
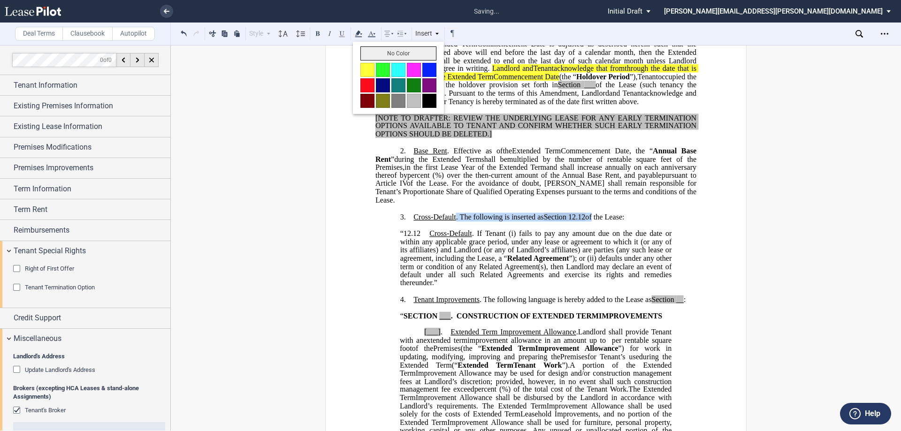
click at [388, 57] on button "No Color" at bounding box center [398, 53] width 76 height 14
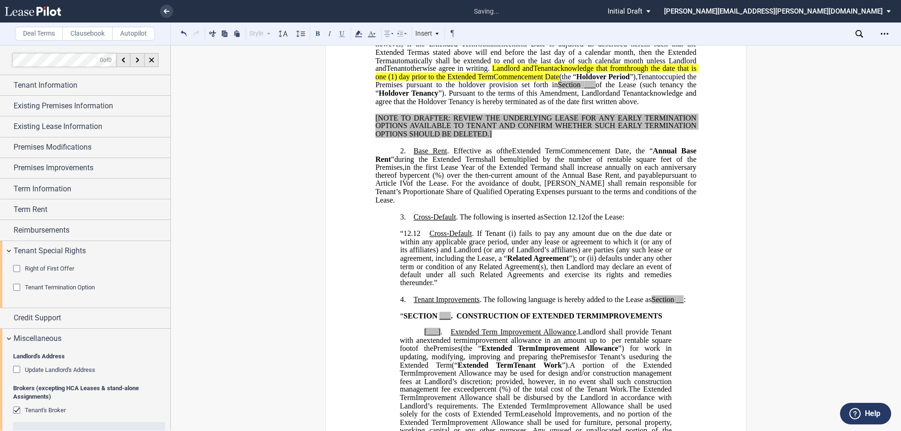
click at [589, 196] on span "For the avoidance of doubt, Tenant shall remain responsible for Tenant’s Propor…" at bounding box center [536, 187] width 323 height 16
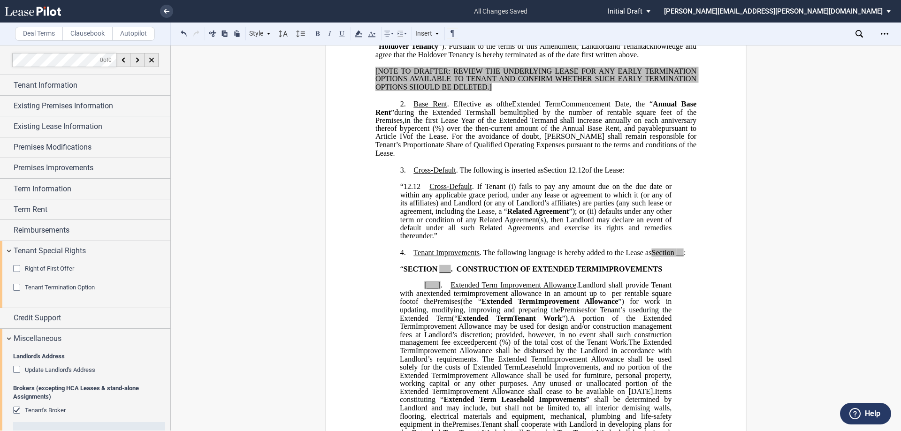
scroll to position [47, 0]
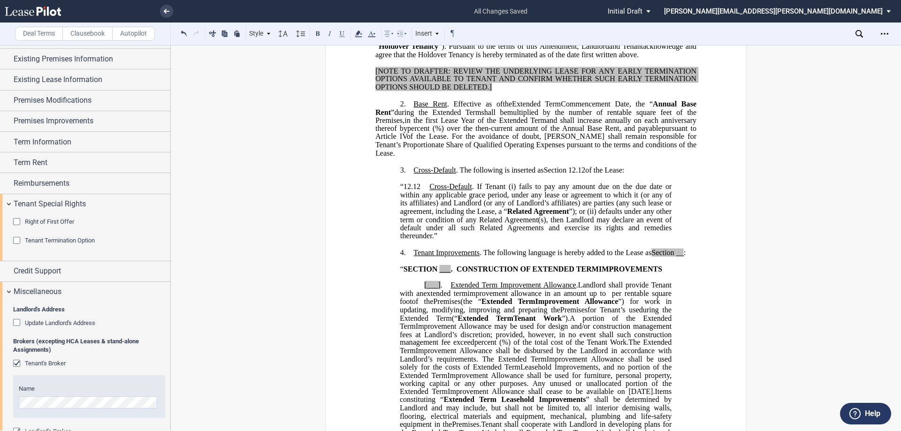
click at [74, 321] on span "Update Landlord's Address" at bounding box center [60, 322] width 70 height 7
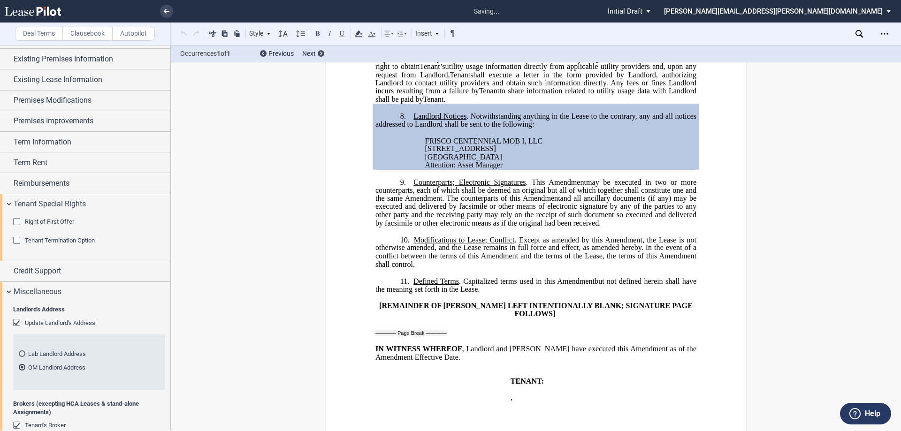
scroll to position [1702, 0]
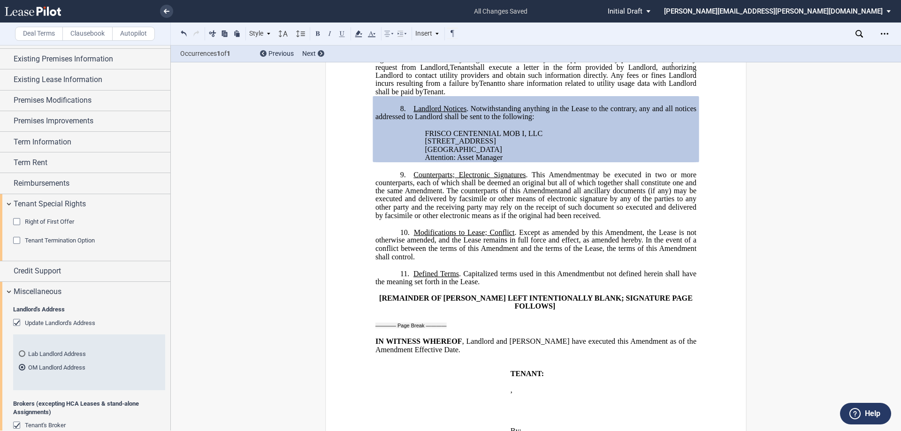
click at [579, 220] on span "and all ancillary documents (if any) may be executed and delivered by facsimile…" at bounding box center [536, 203] width 323 height 33
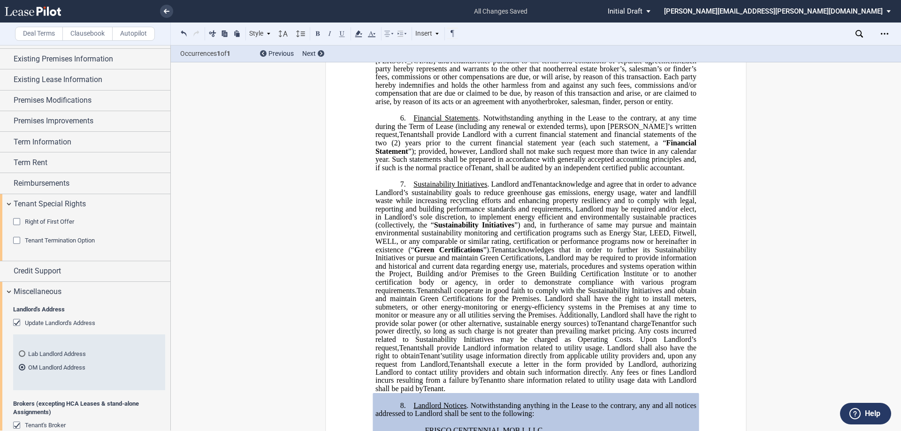
scroll to position [1280, 0]
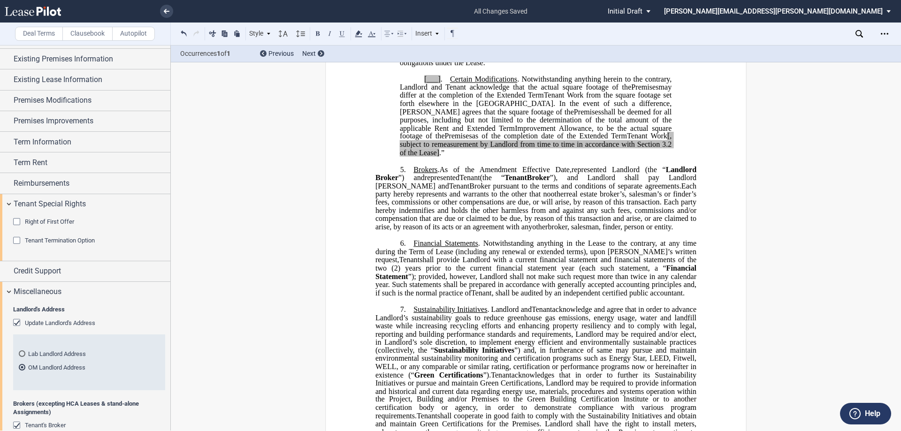
click at [607, 231] on span "real estate broker’s, salesman’s or finder’s fees, commissions or other compens…" at bounding box center [536, 210] width 323 height 41
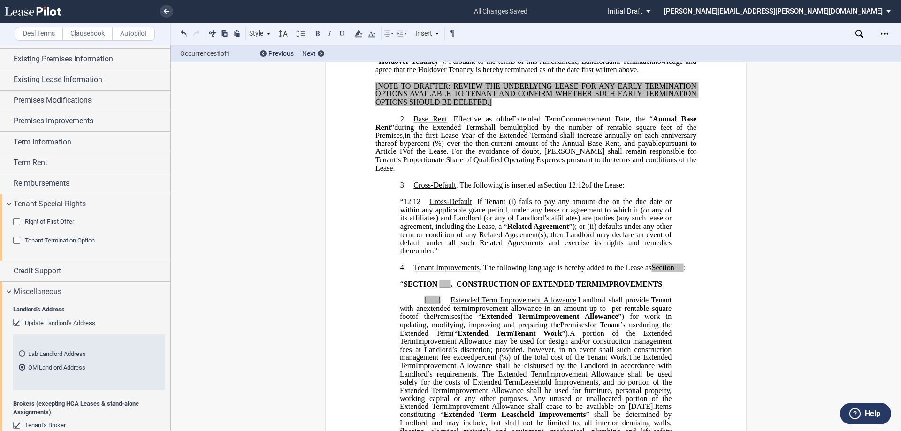
scroll to position [341, 0]
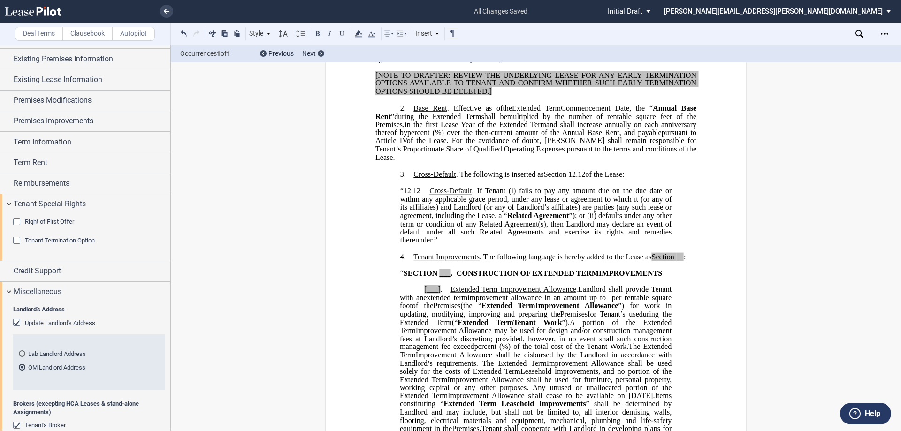
click at [553, 153] on span "For the avoidance of doubt, Tenant shall remain responsible for Tenant’s Propor…" at bounding box center [536, 144] width 323 height 16
drag, startPoint x: 551, startPoint y: 190, endPoint x: 643, endPoint y: 189, distance: 91.9
click at [643, 153] on span "For the avoidance of doubt, Tenant shall remain responsible for Tenant’s Propor…" at bounding box center [536, 144] width 323 height 16
click at [410, 179] on p "3. Cross-Default . The following is inserted as Section 12.12 of the Lease:" at bounding box center [535, 174] width 321 height 9
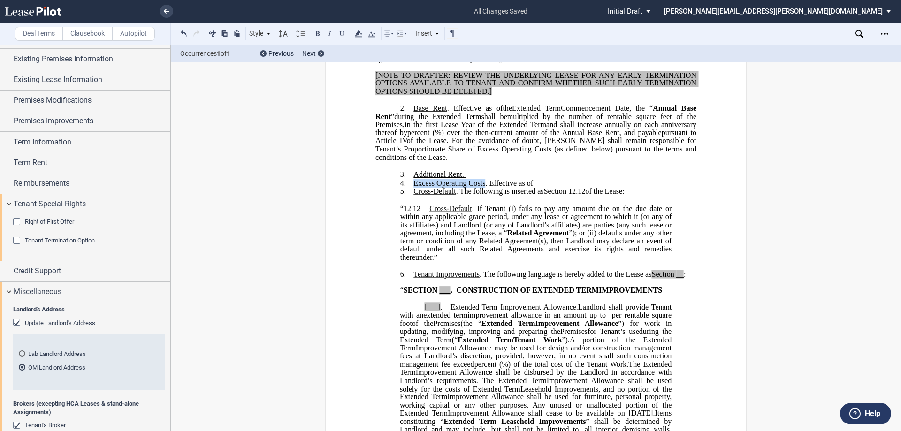
drag, startPoint x: 483, startPoint y: 224, endPoint x: 411, endPoint y: 226, distance: 71.8
click at [413, 187] on span "​Excess Operating Costs. Effective as of" at bounding box center [473, 183] width 120 height 8
click at [346, 34] on button at bounding box center [341, 33] width 11 height 11
click at [548, 188] on p "4. ​Excess Operating Costs . Effective as of" at bounding box center [535, 183] width 321 height 9
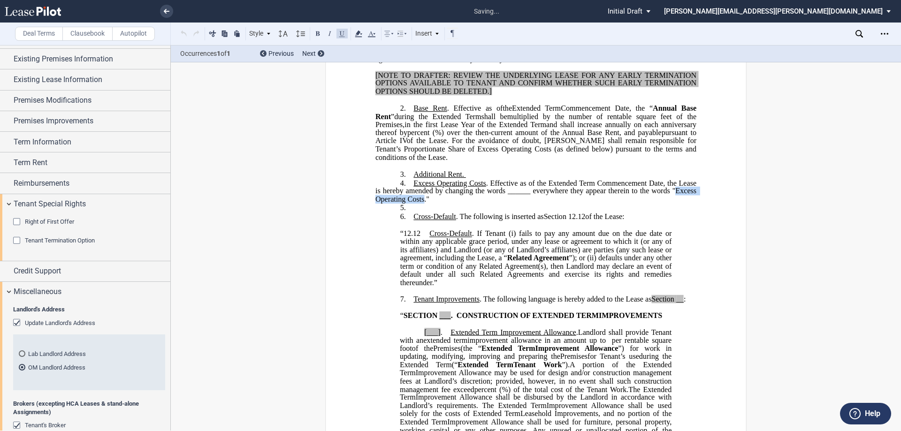
drag, startPoint x: 673, startPoint y: 232, endPoint x: 422, endPoint y: 241, distance: 251.1
click at [422, 203] on span "​Excess Operating Costs . Effective as of the Extended Term Commencement Date, …" at bounding box center [536, 191] width 323 height 24
click at [319, 32] on button at bounding box center [317, 33] width 11 height 11
click at [424, 212] on p "5. ​" at bounding box center [535, 208] width 321 height 9
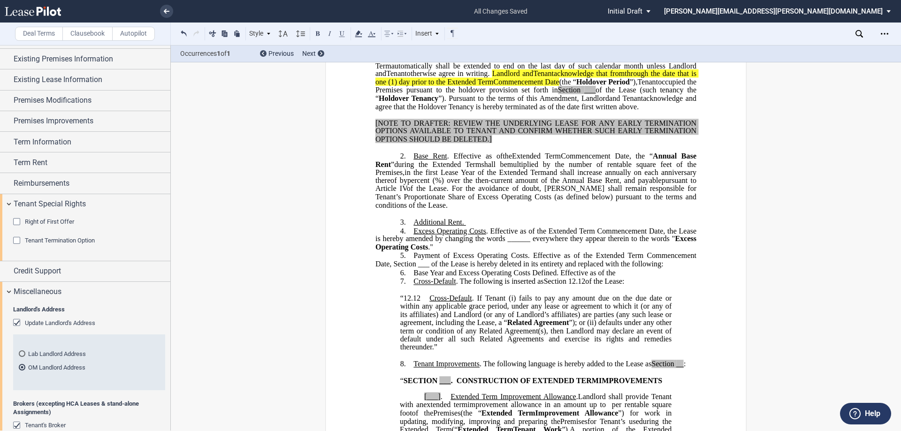
scroll to position [295, 0]
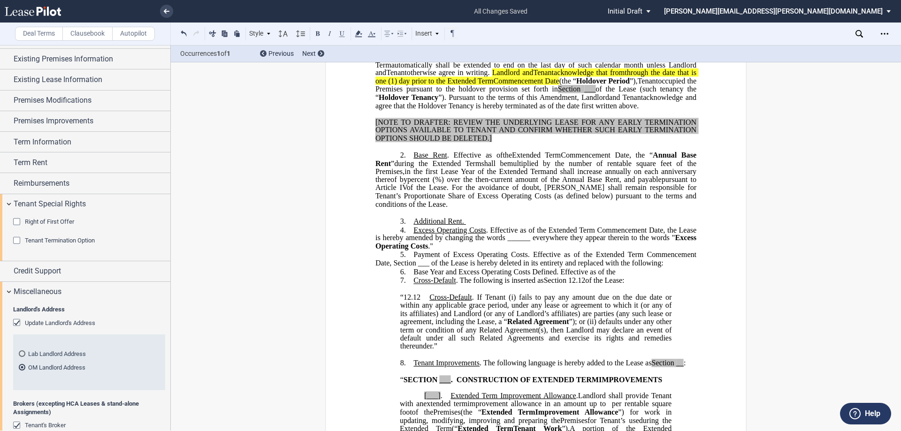
click at [543, 250] on span "​Excess Operating Costs . Effective as of the Extended Term Commencement Date, …" at bounding box center [536, 238] width 323 height 24
click at [597, 267] on span "​Payment of Excess Operating Costs. Effective as of the Extended Term Commencem…" at bounding box center [536, 258] width 323 height 16
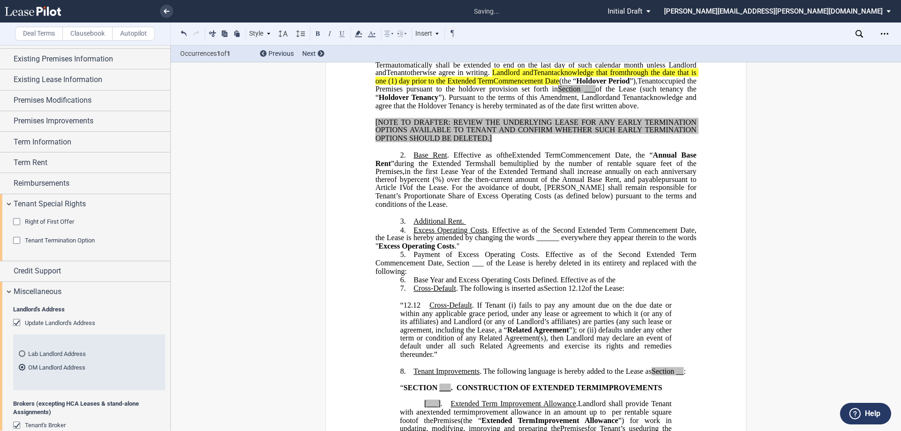
click at [620, 285] on p "6. ​Base Year and Excess Operating Costs Defined. Effective as of the" at bounding box center [535, 280] width 321 height 9
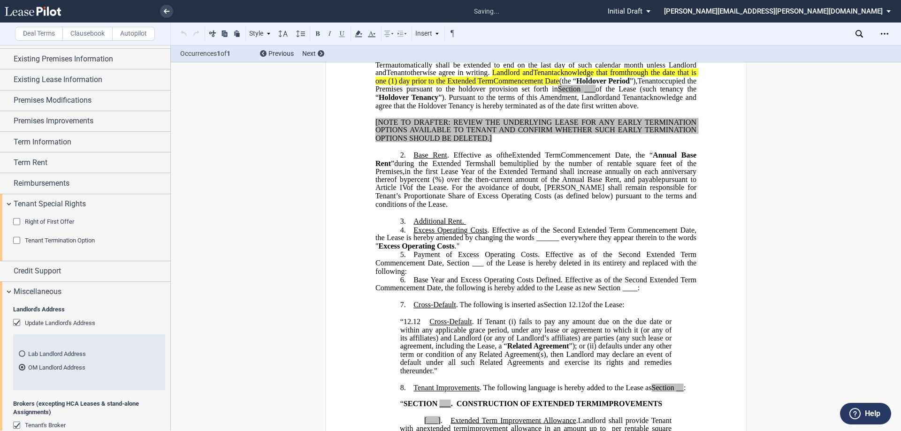
click at [419, 275] on p "5. ​Payment of Excess Operating Costs. Effective as of the Second Extended Term…" at bounding box center [535, 262] width 321 height 25
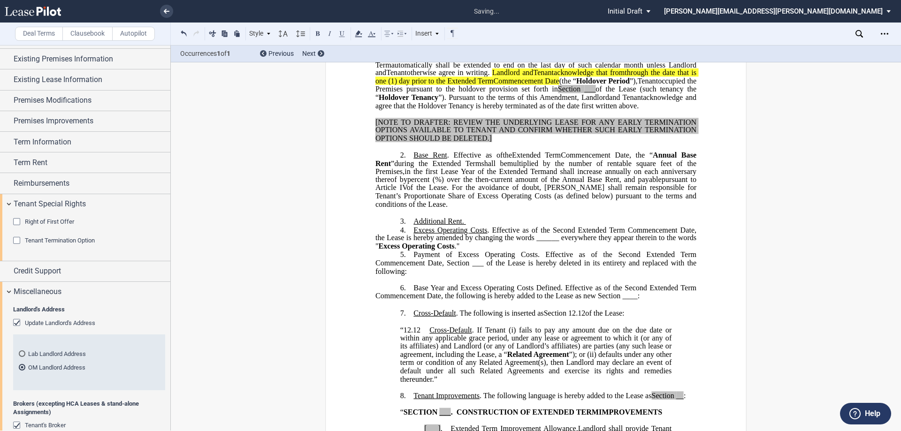
click at [465, 250] on p "4. ​Excess Operating Costs . Effective as of the Second Extended Term Commencem…" at bounding box center [535, 238] width 321 height 25
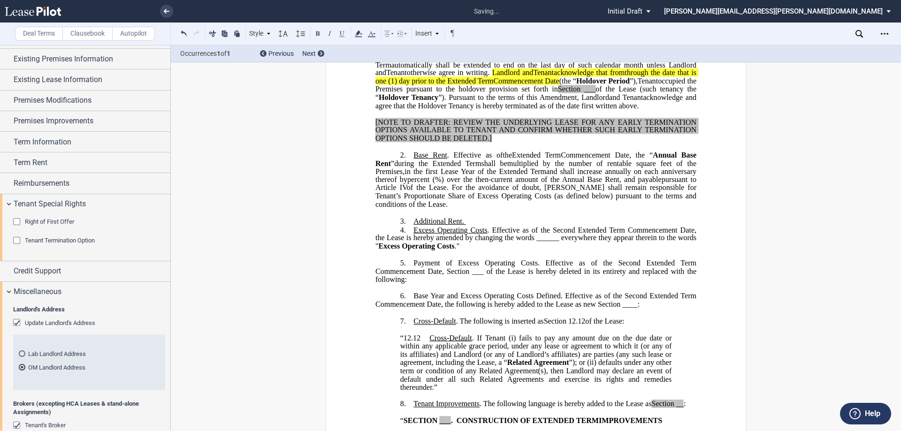
click at [474, 226] on p "3. ﻿Additional Rent." at bounding box center [535, 221] width 321 height 9
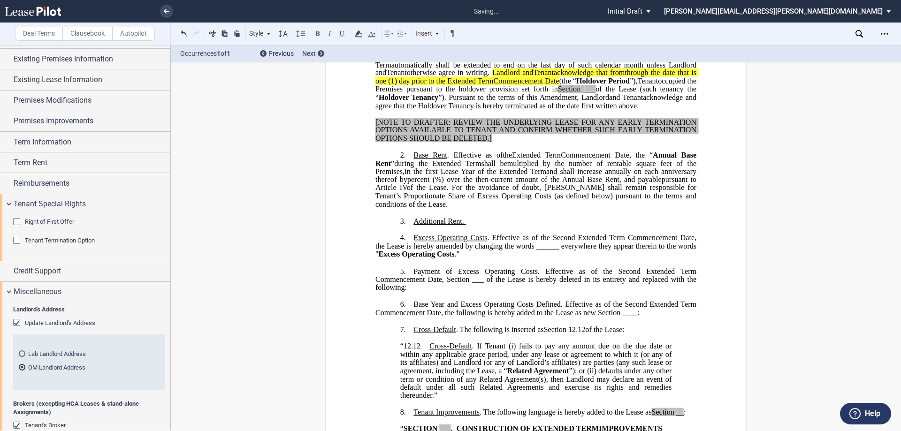
click at [467, 226] on p "3. ﻿Additional Rent." at bounding box center [535, 221] width 321 height 9
click at [460, 226] on p "3. ﻿Additional Rent." at bounding box center [535, 221] width 321 height 9
click at [463, 226] on p "3. ﻿Additional Rent." at bounding box center [535, 221] width 321 height 9
drag, startPoint x: 410, startPoint y: 310, endPoint x: 535, endPoint y: 314, distance: 124.3
click at [535, 292] on p "5. ​Payment of Excess Operating Costs. Effective as of the Second Extended Term…" at bounding box center [535, 279] width 321 height 25
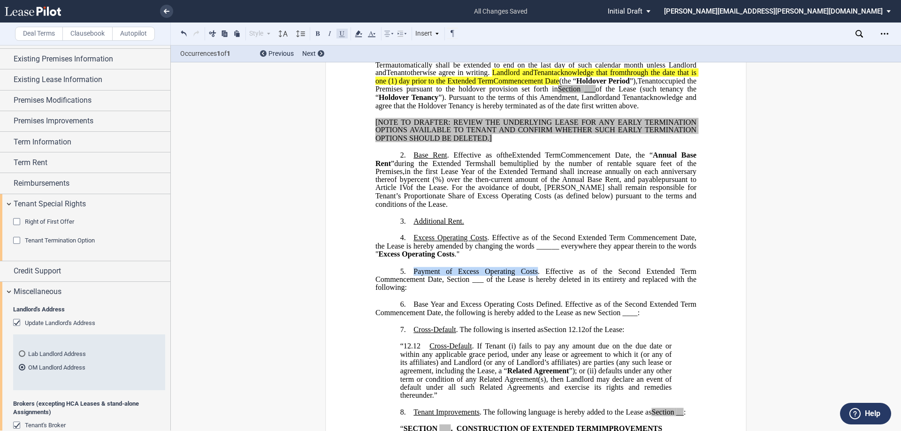
click at [345, 35] on button at bounding box center [341, 33] width 11 height 11
drag, startPoint x: 411, startPoint y: 343, endPoint x: 556, endPoint y: 342, distance: 145.4
click at [556, 317] on span "​Base Year and Excess Operating Costs Defined. Effective as of the Second Exten…" at bounding box center [536, 308] width 323 height 16
drag, startPoint x: 557, startPoint y: 342, endPoint x: 411, endPoint y: 344, distance: 146.4
click at [411, 317] on span "​Base Year and Excess Operating Costs Defined. Effective as of the Second Exten…" at bounding box center [536, 308] width 323 height 16
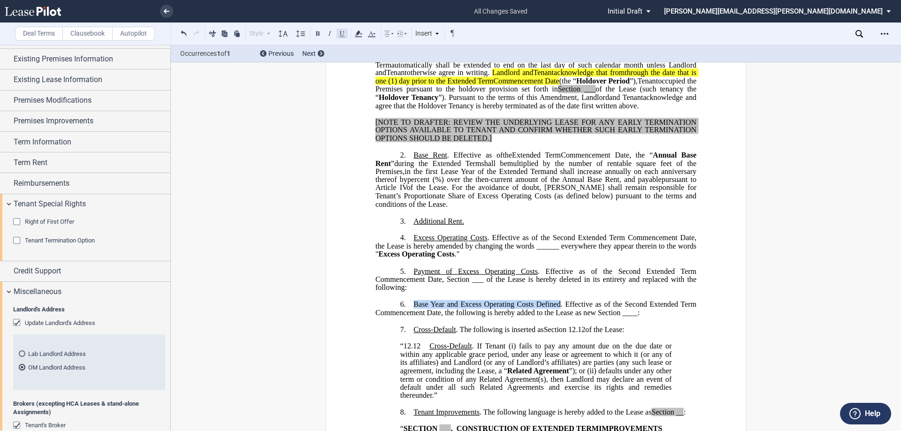
click at [337, 33] on button at bounding box center [341, 33] width 11 height 11
click at [626, 291] on span "​Payment of Excess Operating Costs . Effective as of the Second Extended Term C…" at bounding box center [536, 279] width 323 height 24
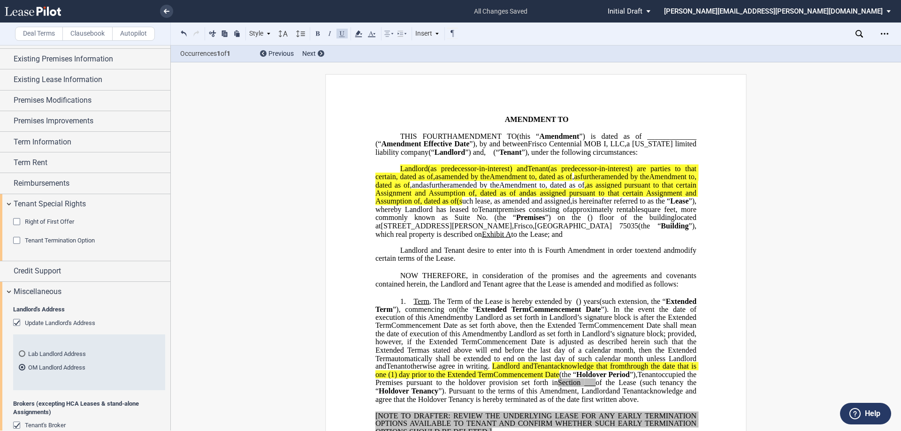
scroll to position [0, 0]
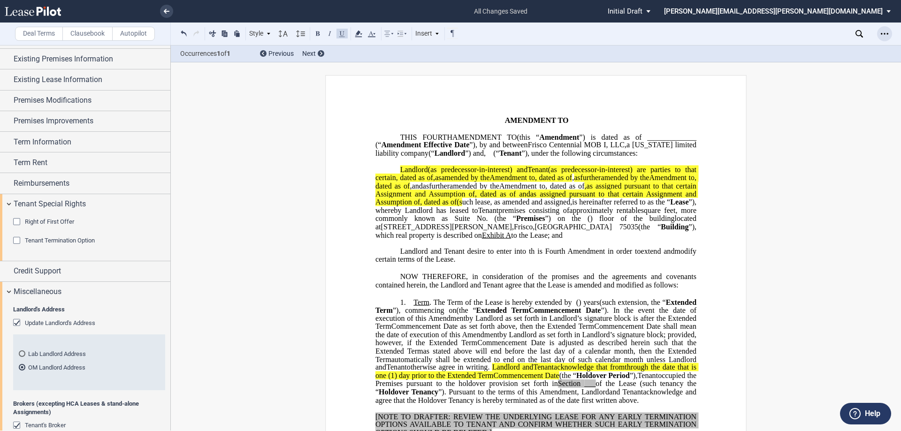
click at [881, 33] on icon "Open Lease options menu" at bounding box center [884, 34] width 8 height 8
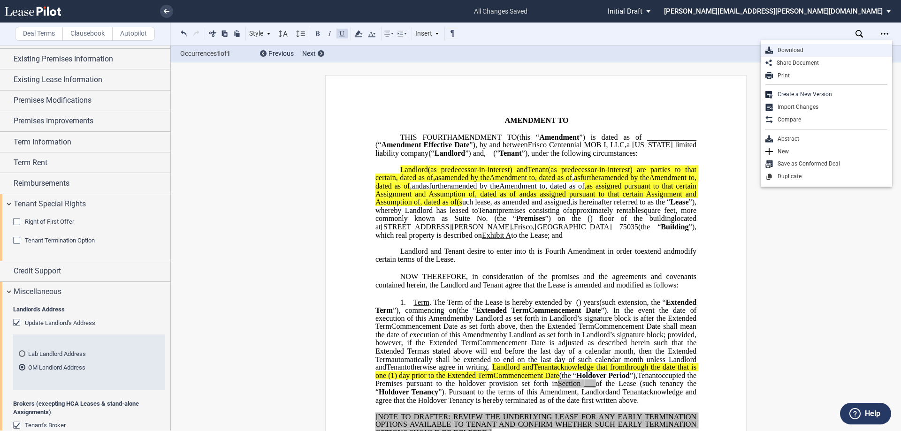
click at [813, 52] on div "Download" at bounding box center [829, 50] width 114 height 8
